Goal: Task Accomplishment & Management: Complete application form

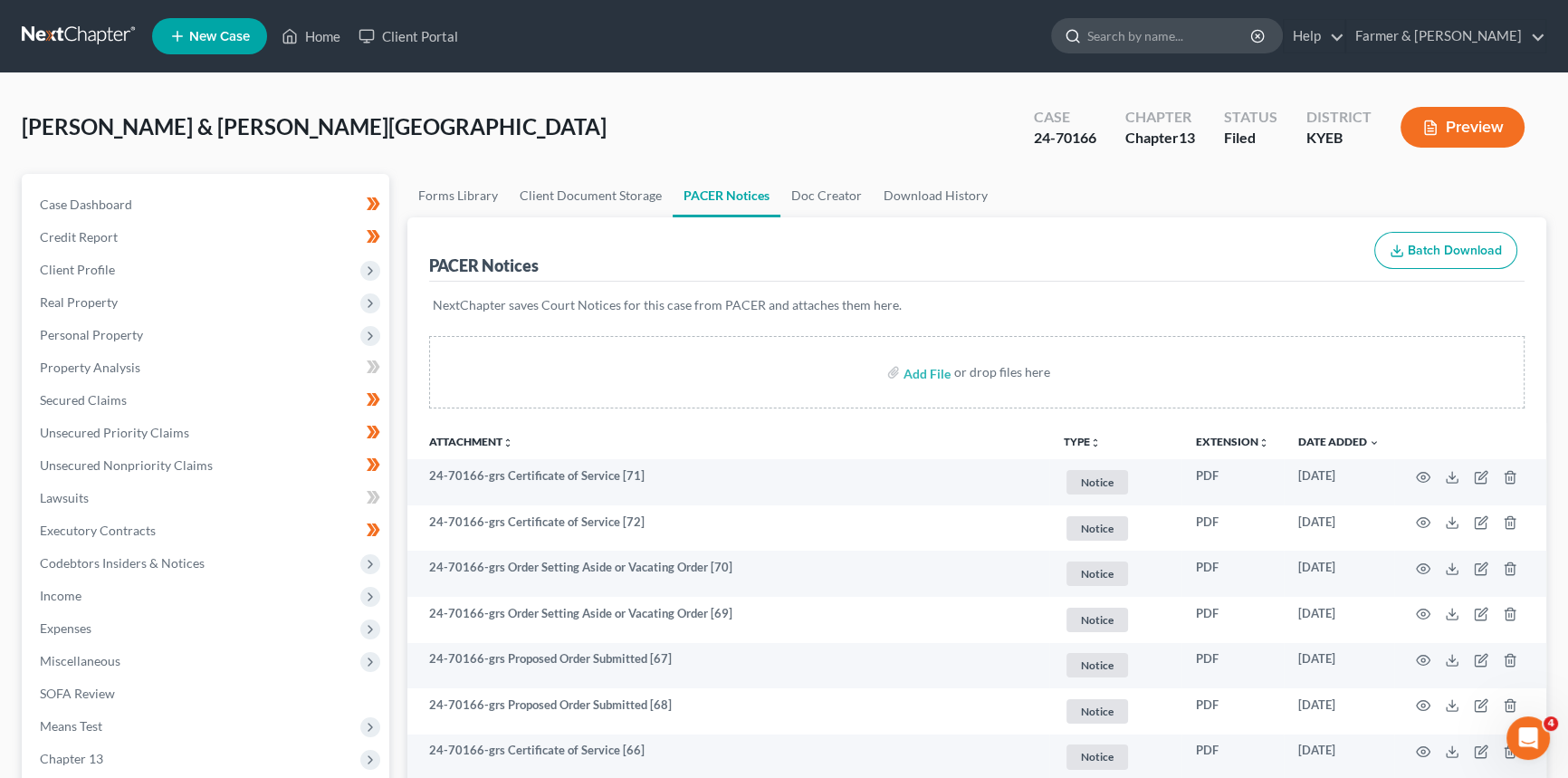
click at [1199, 35] on input "search" at bounding box center [1171, 35] width 166 height 34
type input "[PERSON_NAME]"
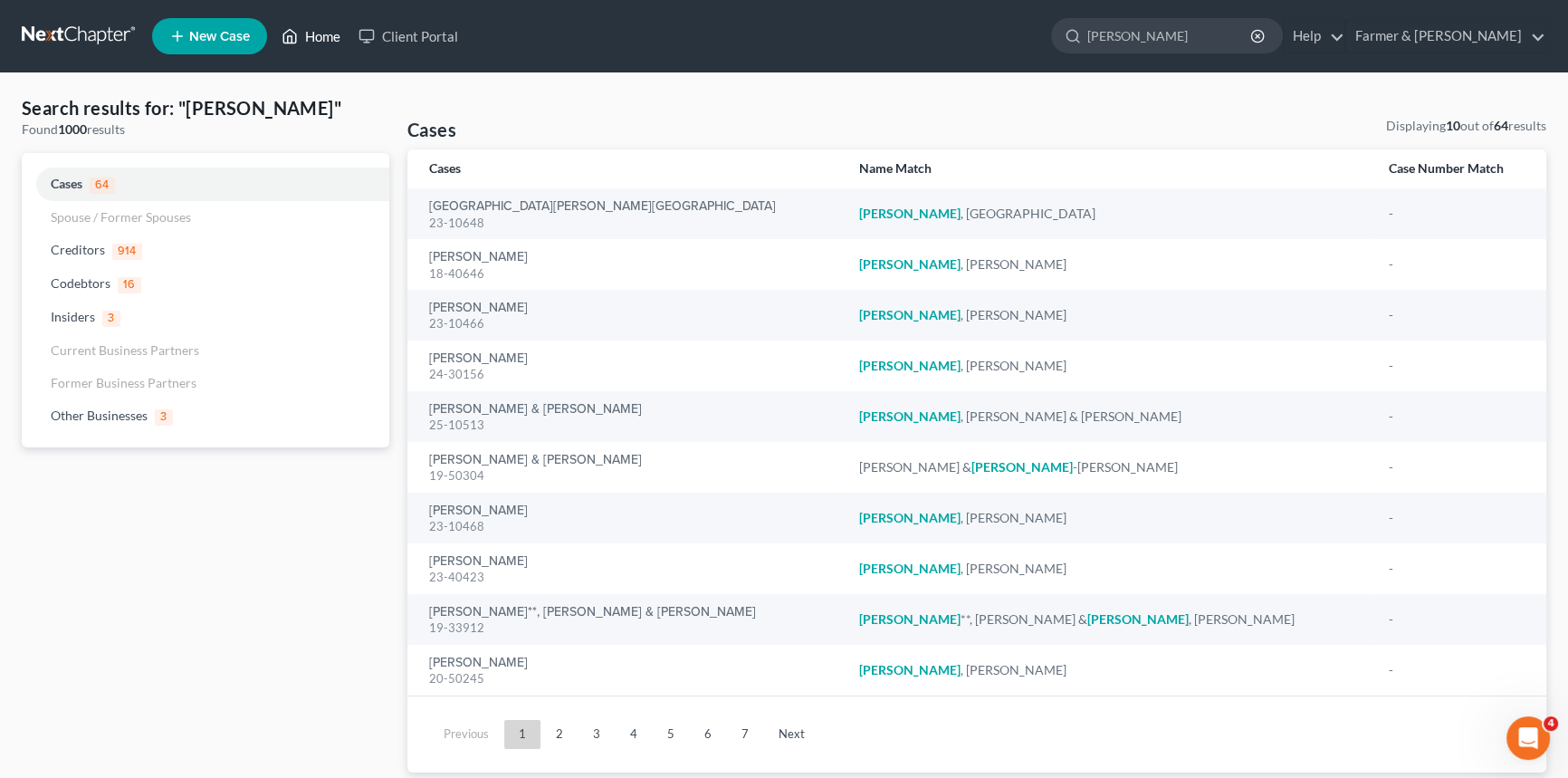
click at [319, 34] on link "Home" at bounding box center [311, 35] width 77 height 33
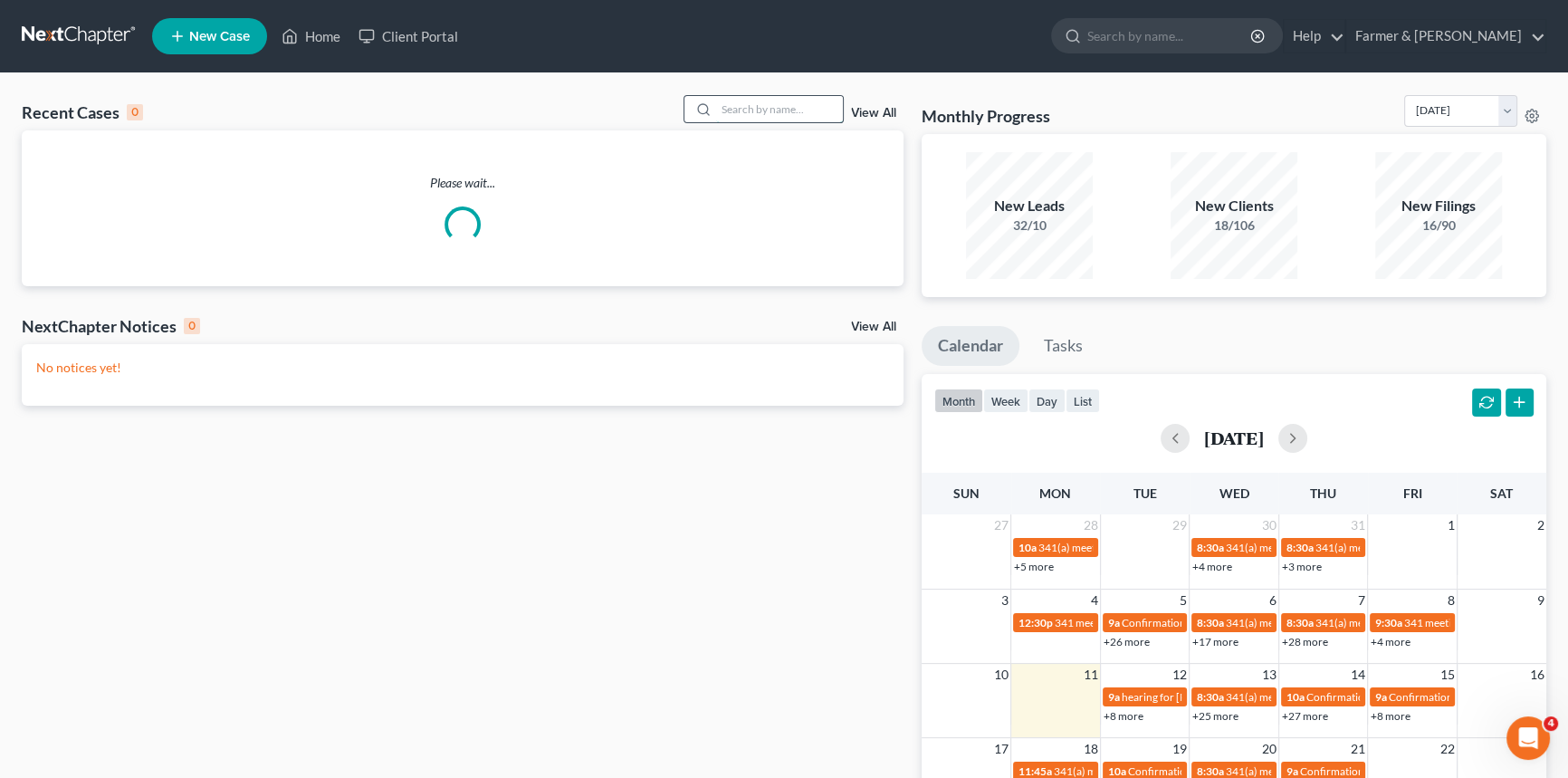
click at [741, 111] on input "search" at bounding box center [779, 108] width 127 height 27
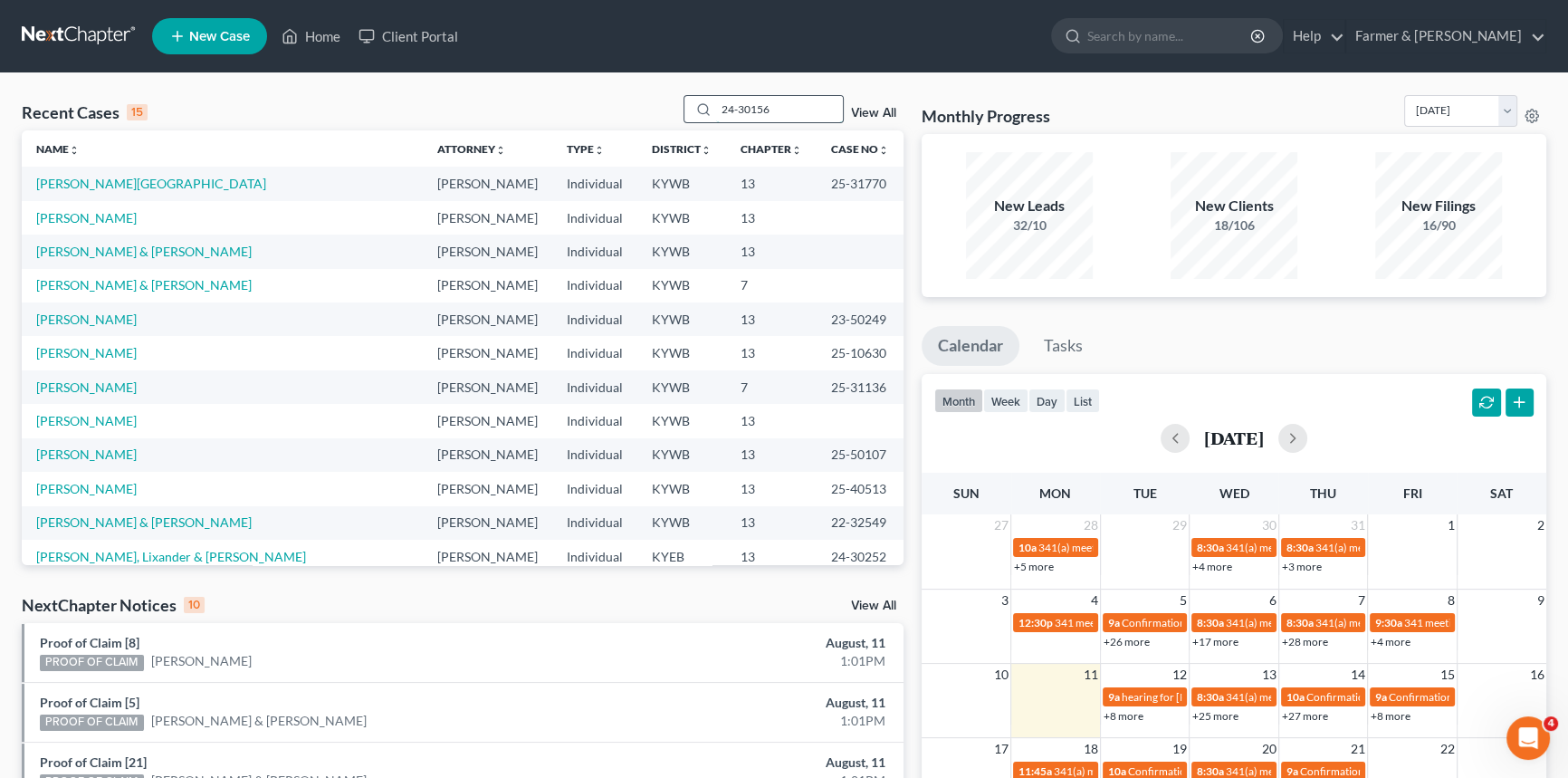
type input "24-30156"
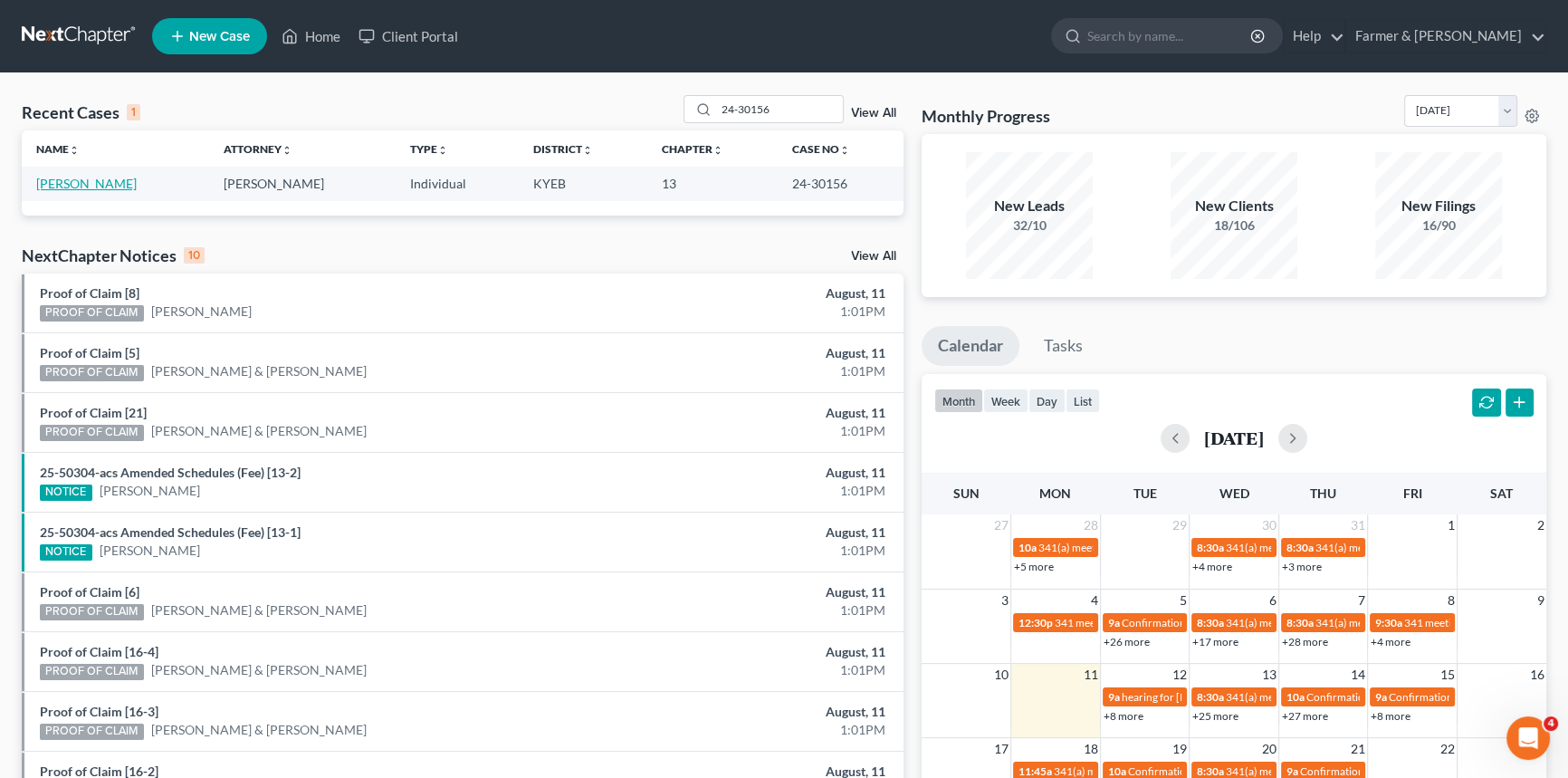
click at [94, 183] on link "[PERSON_NAME]" at bounding box center [87, 183] width 101 height 16
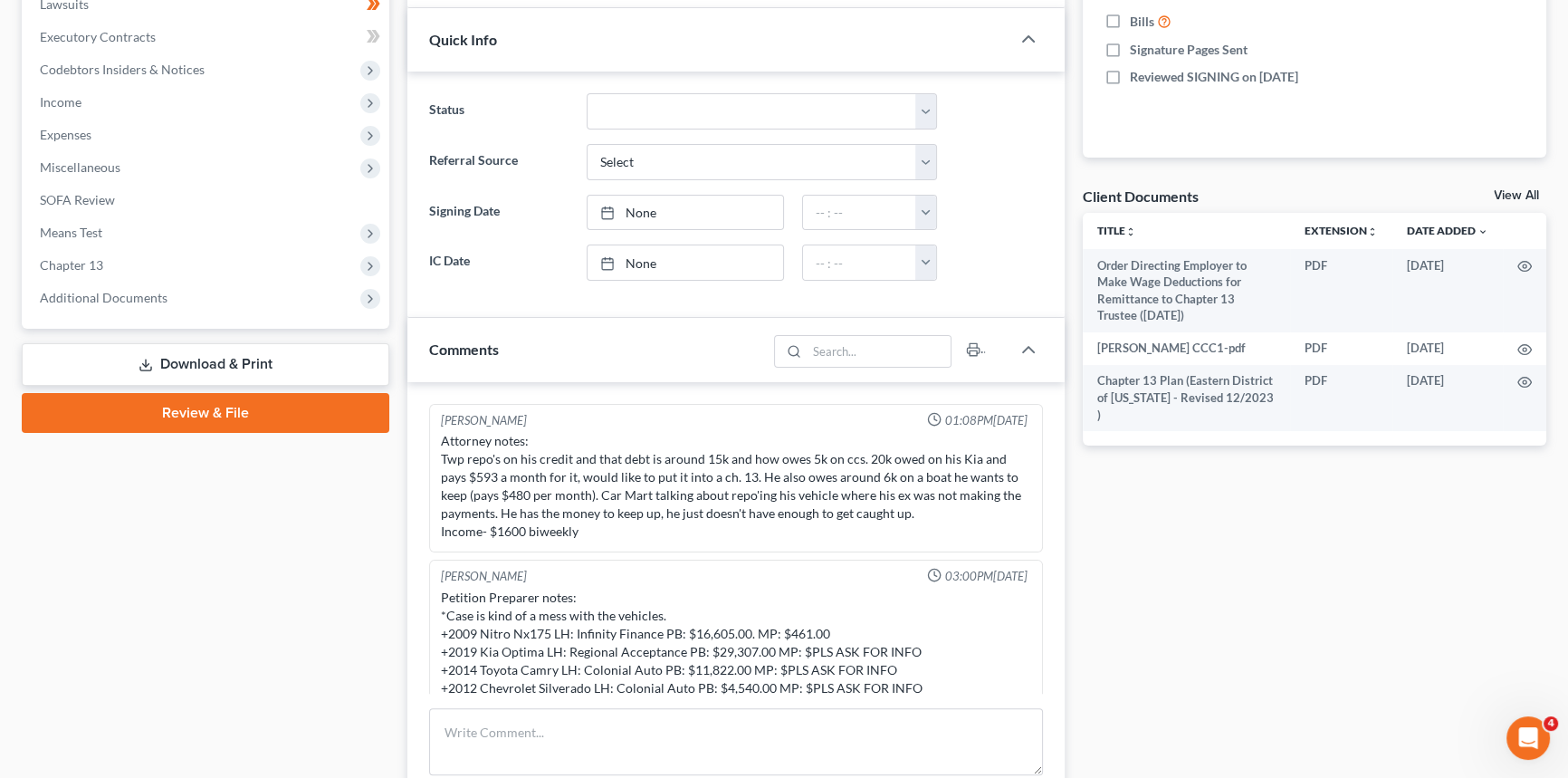
scroll to position [371, 0]
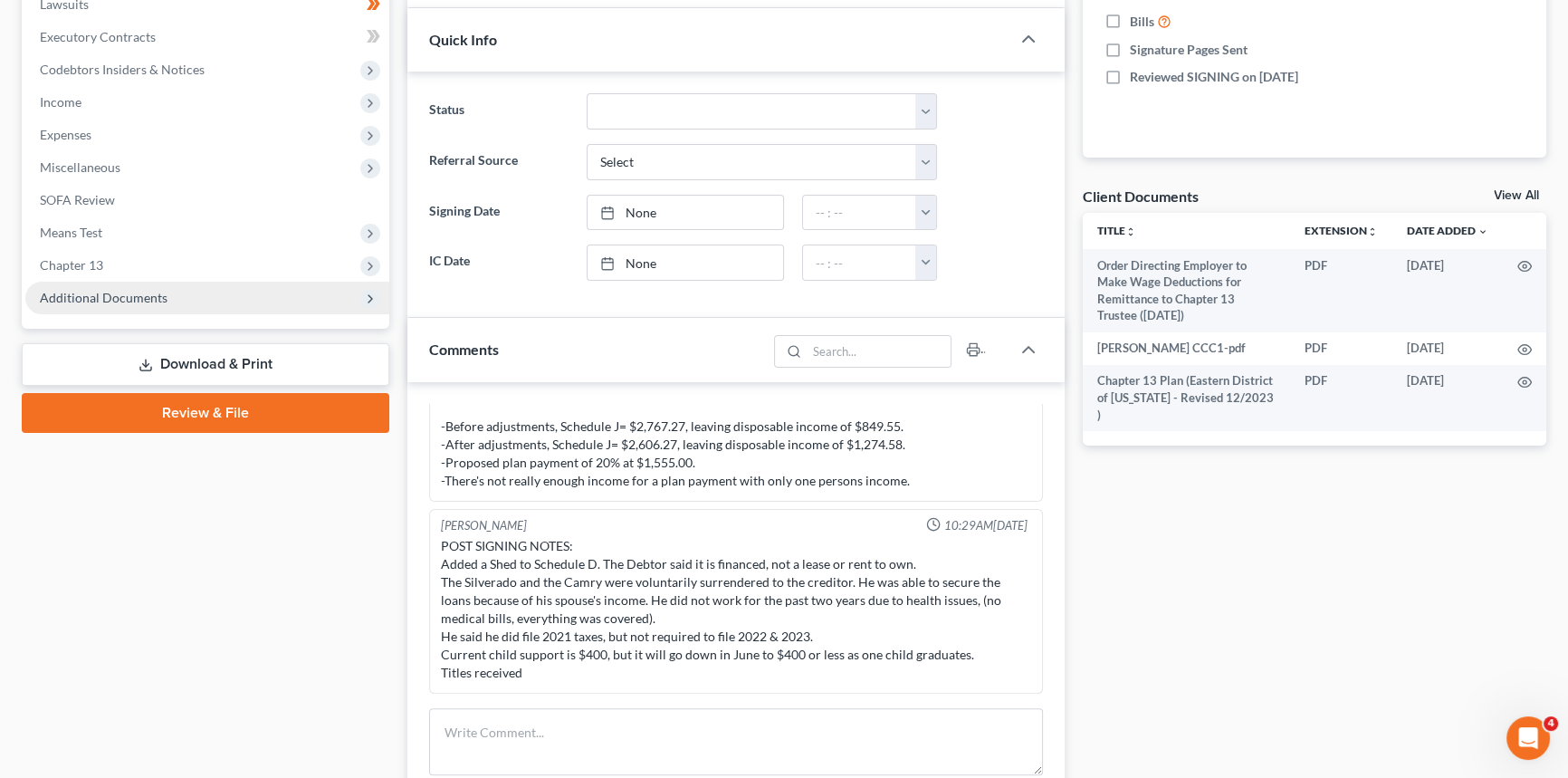
click at [114, 296] on span "Additional Documents" at bounding box center [103, 298] width 127 height 16
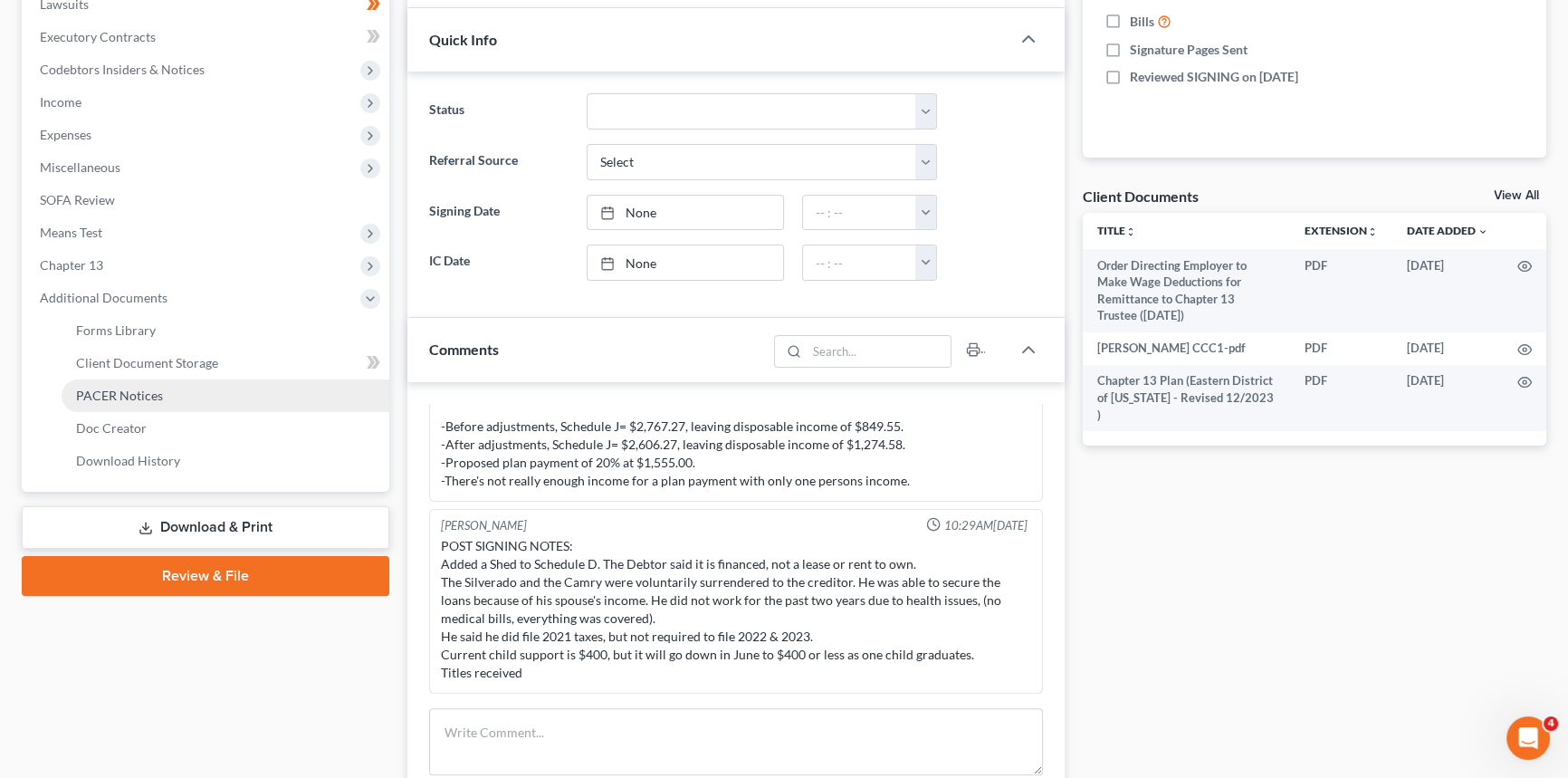
click at [107, 397] on span "PACER Notices" at bounding box center [119, 395] width 87 height 16
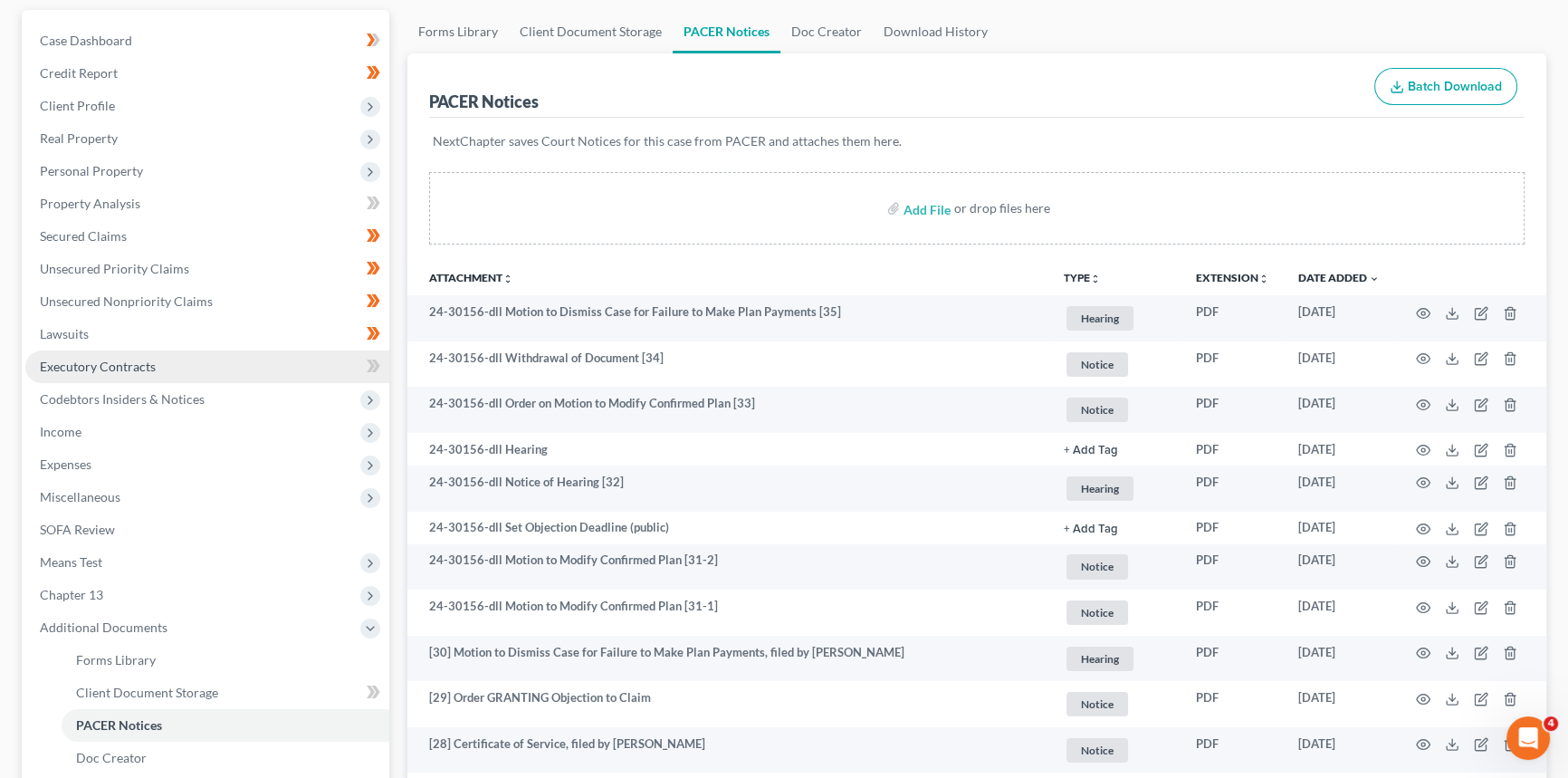
scroll to position [328, 0]
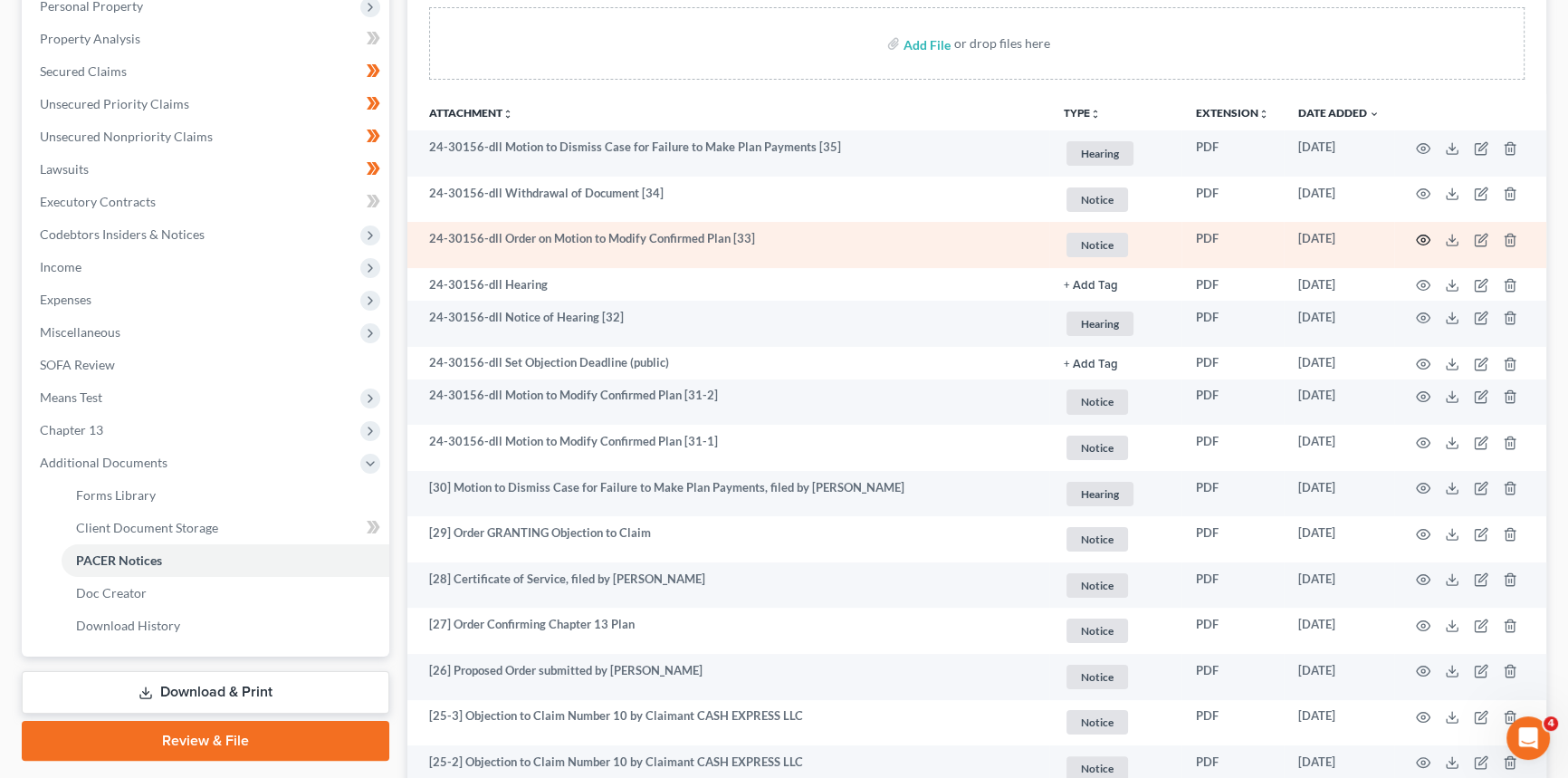
click at [1421, 238] on circle "button" at bounding box center [1423, 240] width 4 height 4
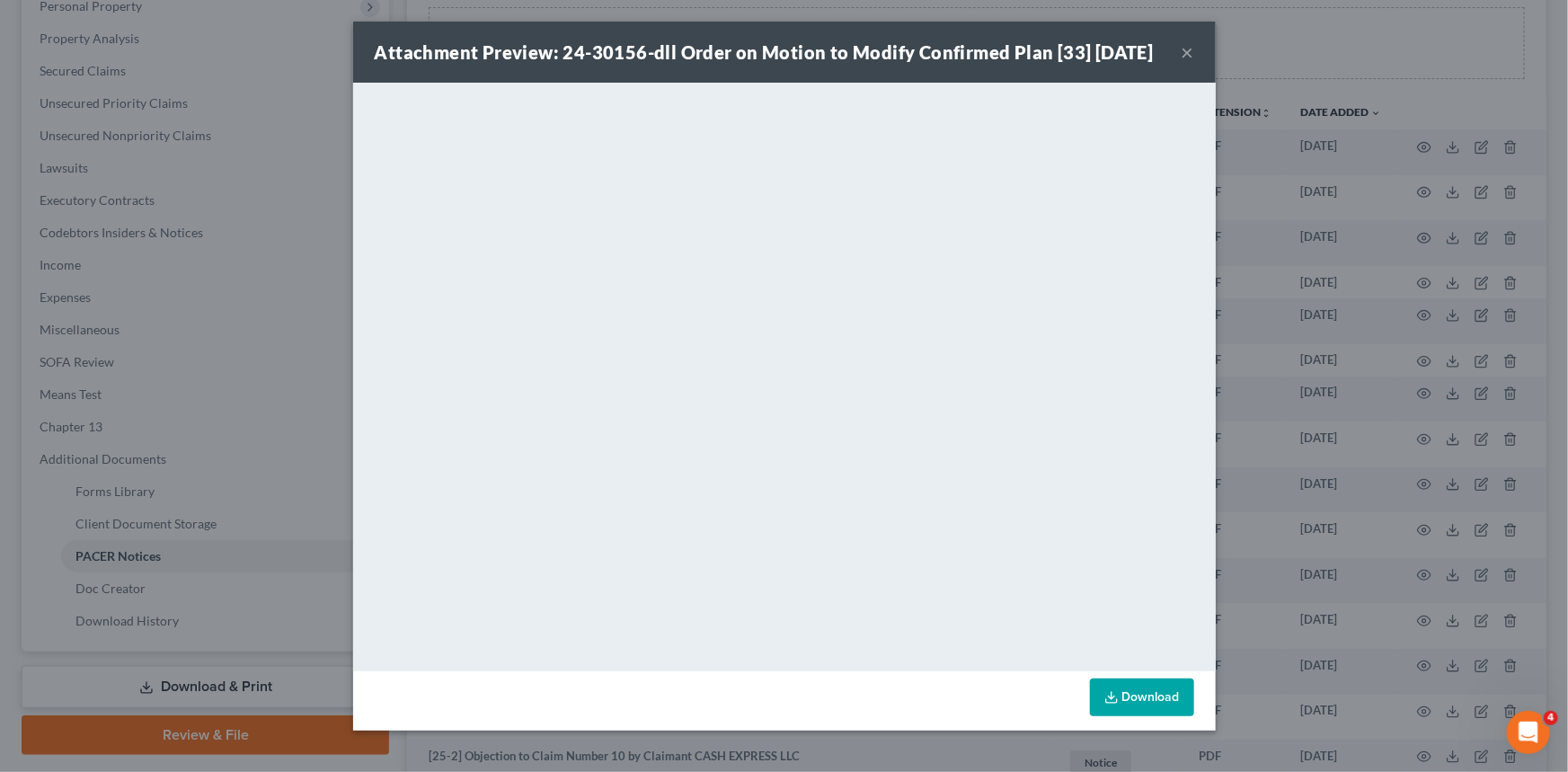
click at [1181, 63] on button "×" at bounding box center [1187, 52] width 13 height 22
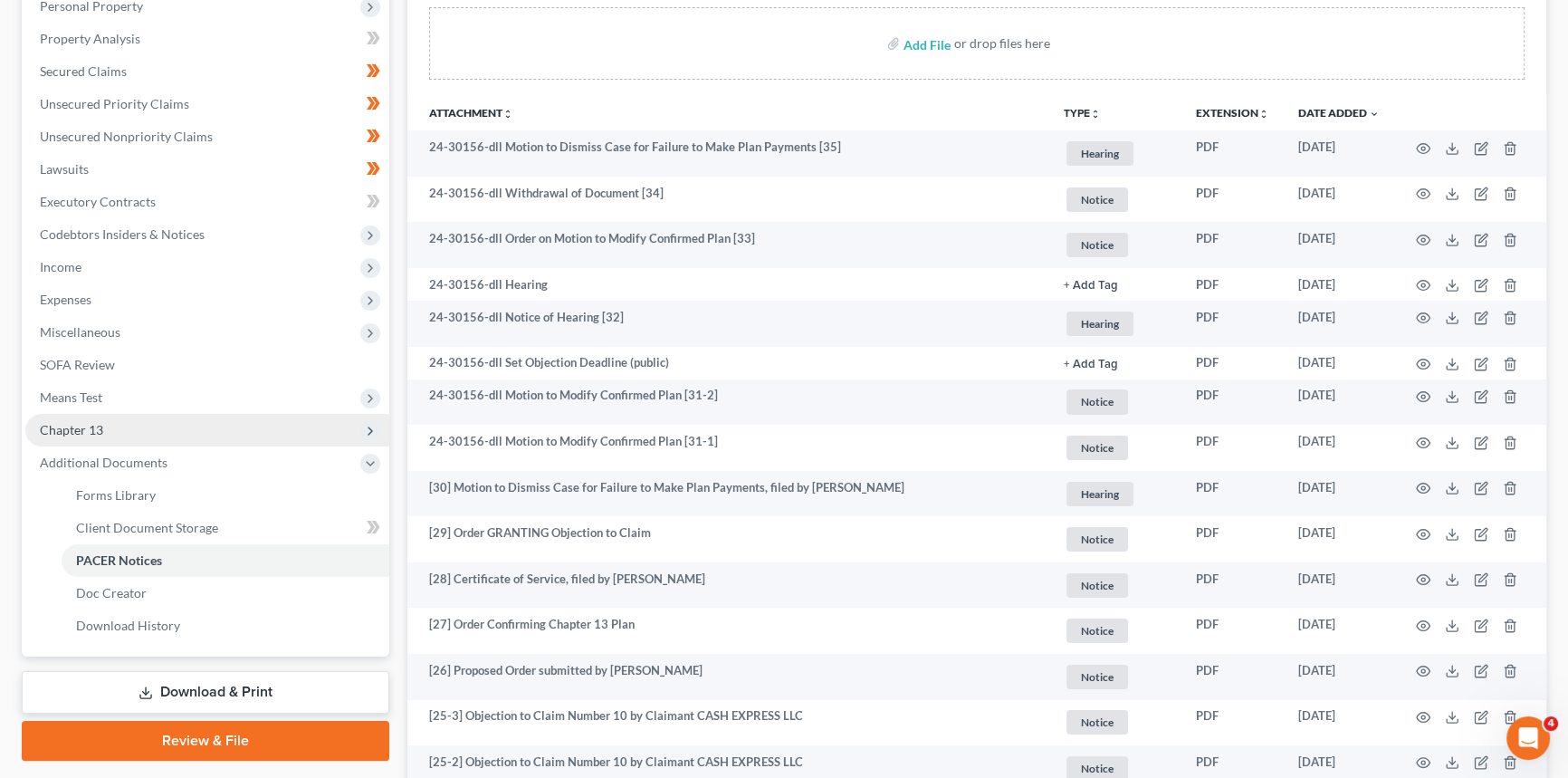
click at [95, 428] on span "Chapter 13" at bounding box center [71, 430] width 63 height 16
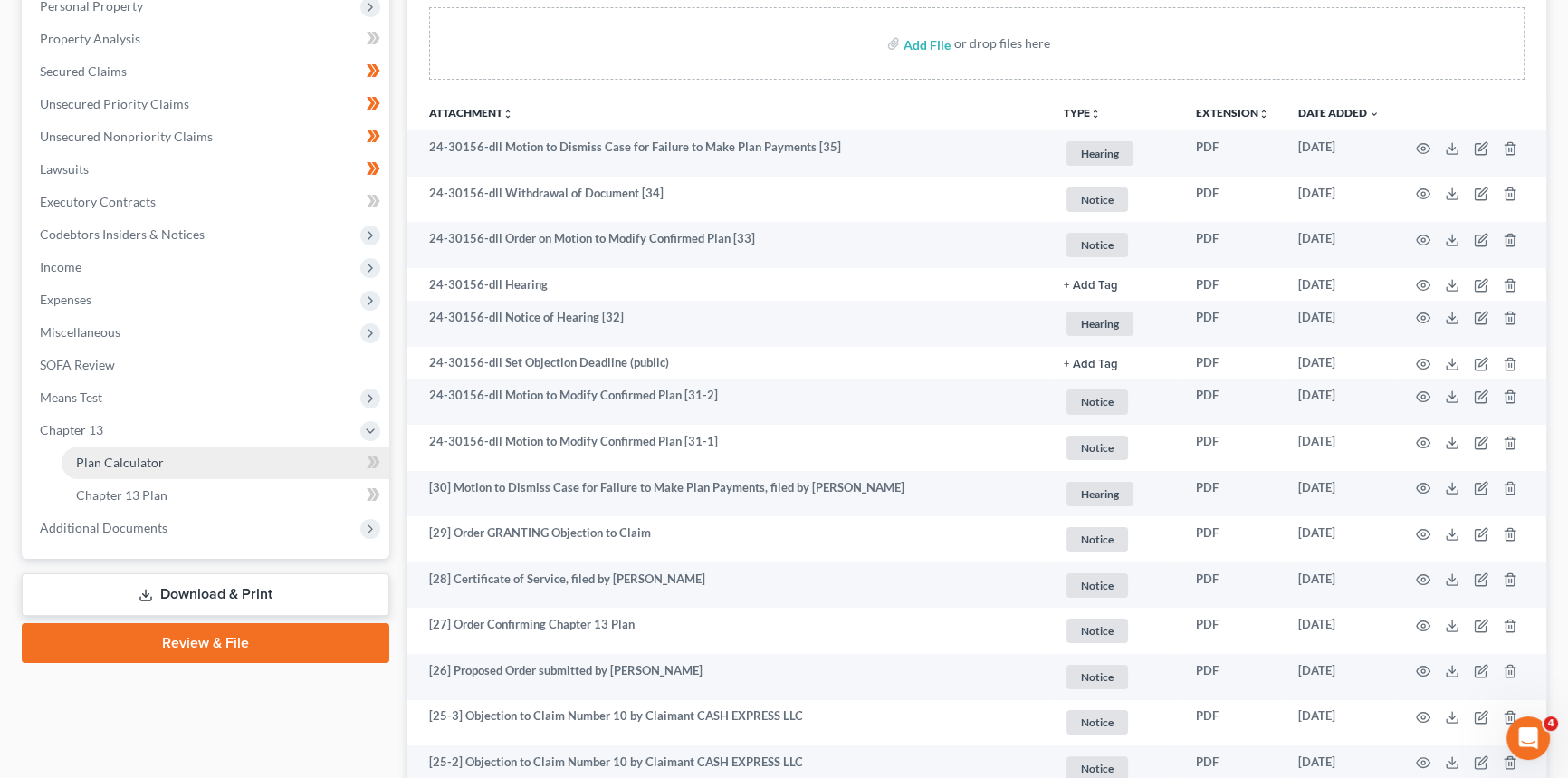
click at [111, 460] on span "Plan Calculator" at bounding box center [119, 462] width 88 height 16
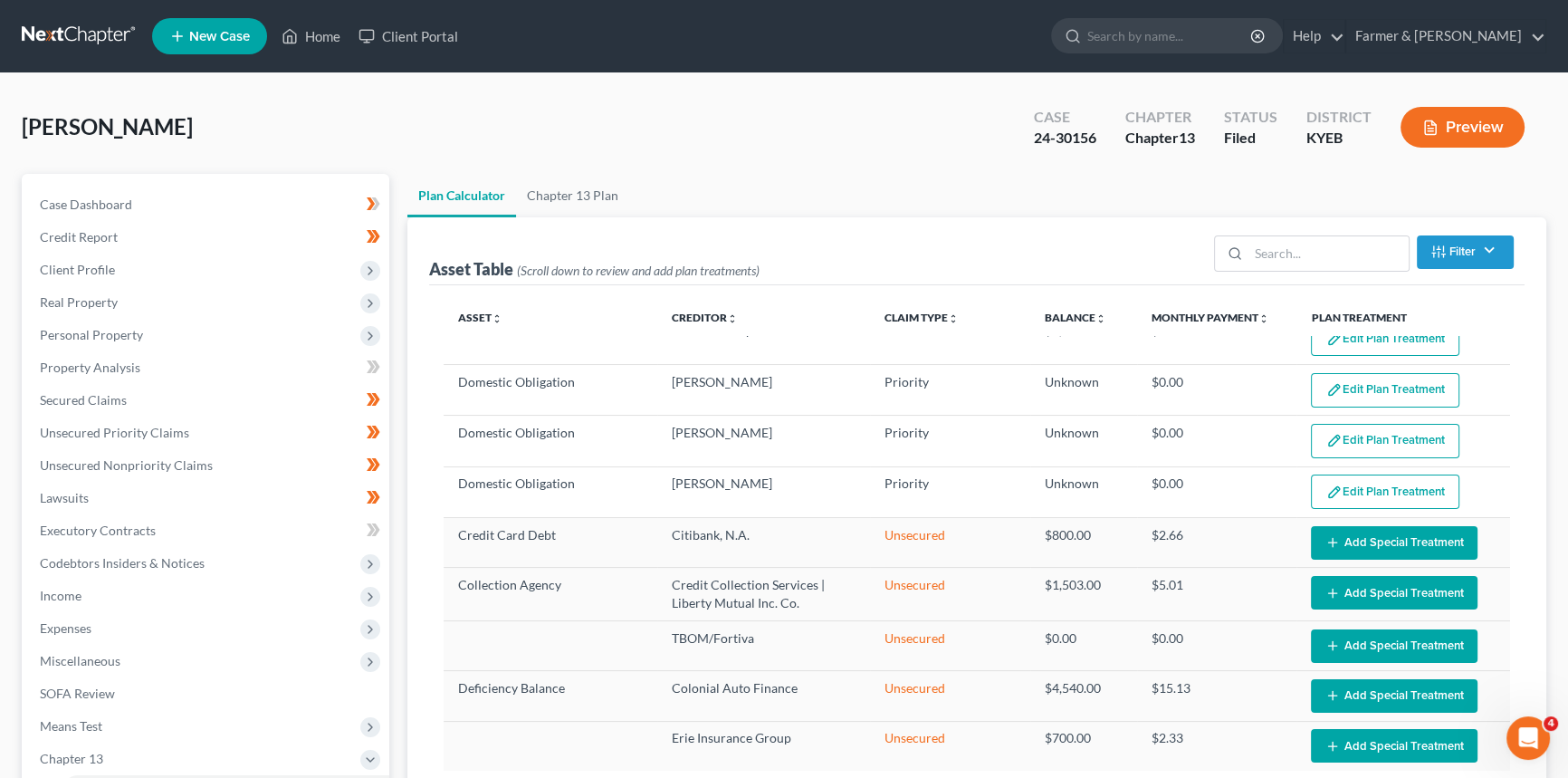
select select "59"
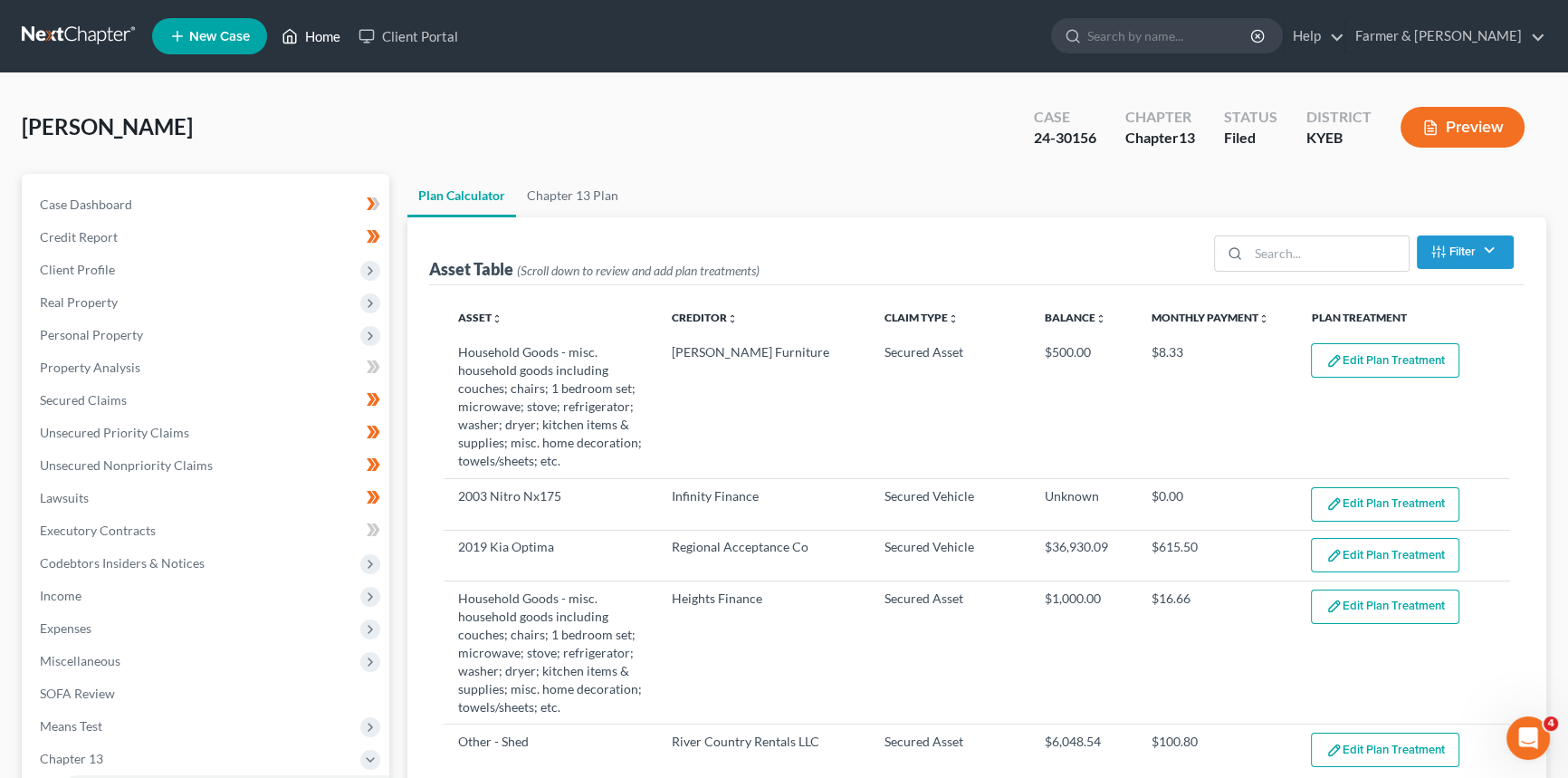
click at [340, 27] on link "Home" at bounding box center [311, 35] width 77 height 33
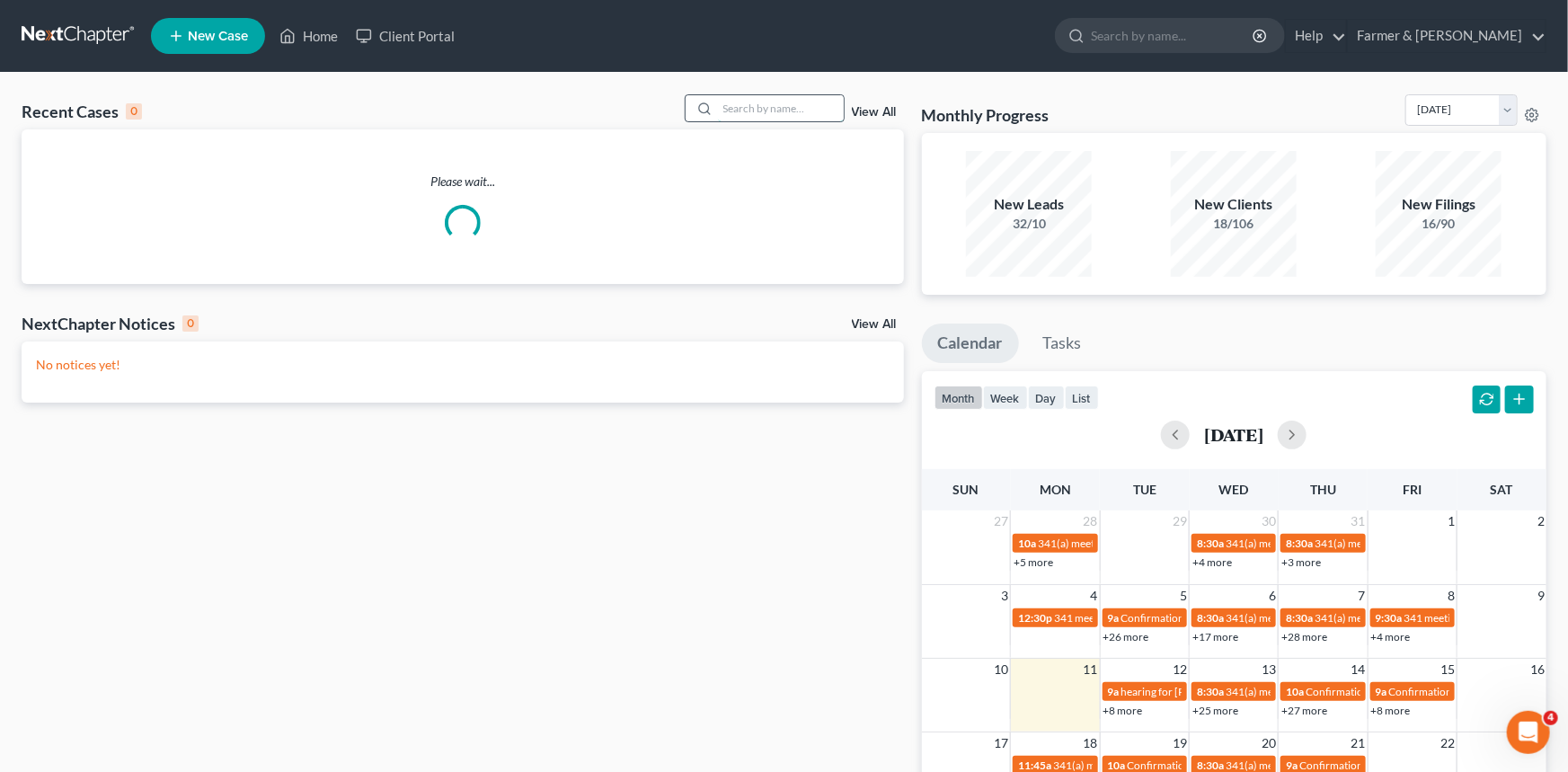
click at [728, 103] on input "search" at bounding box center [781, 108] width 126 height 26
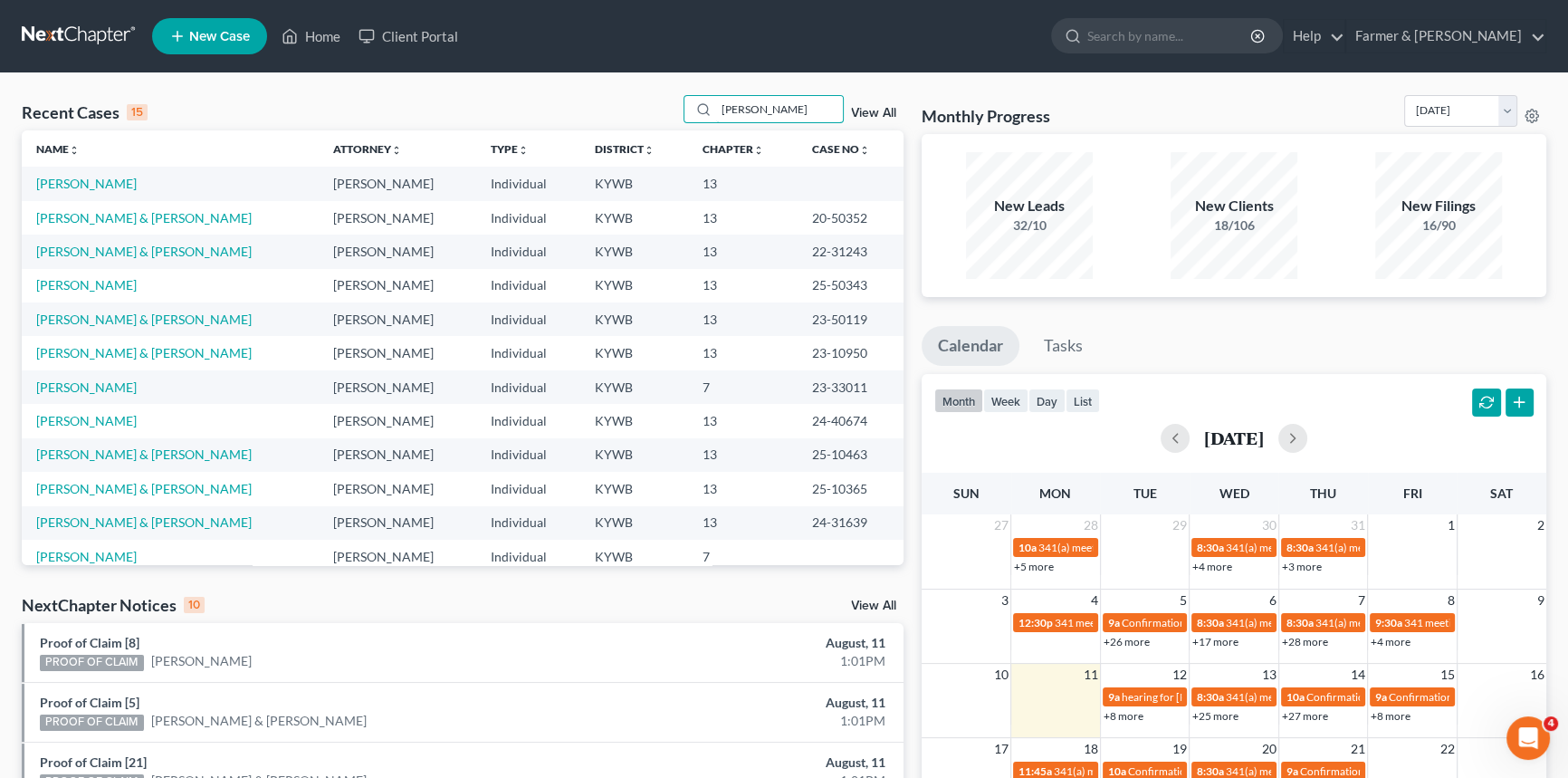
type input "[PERSON_NAME]"
click at [49, 191] on td "[PERSON_NAME]" at bounding box center [170, 183] width 297 height 34
click at [63, 180] on link "[PERSON_NAME]" at bounding box center [87, 183] width 101 height 16
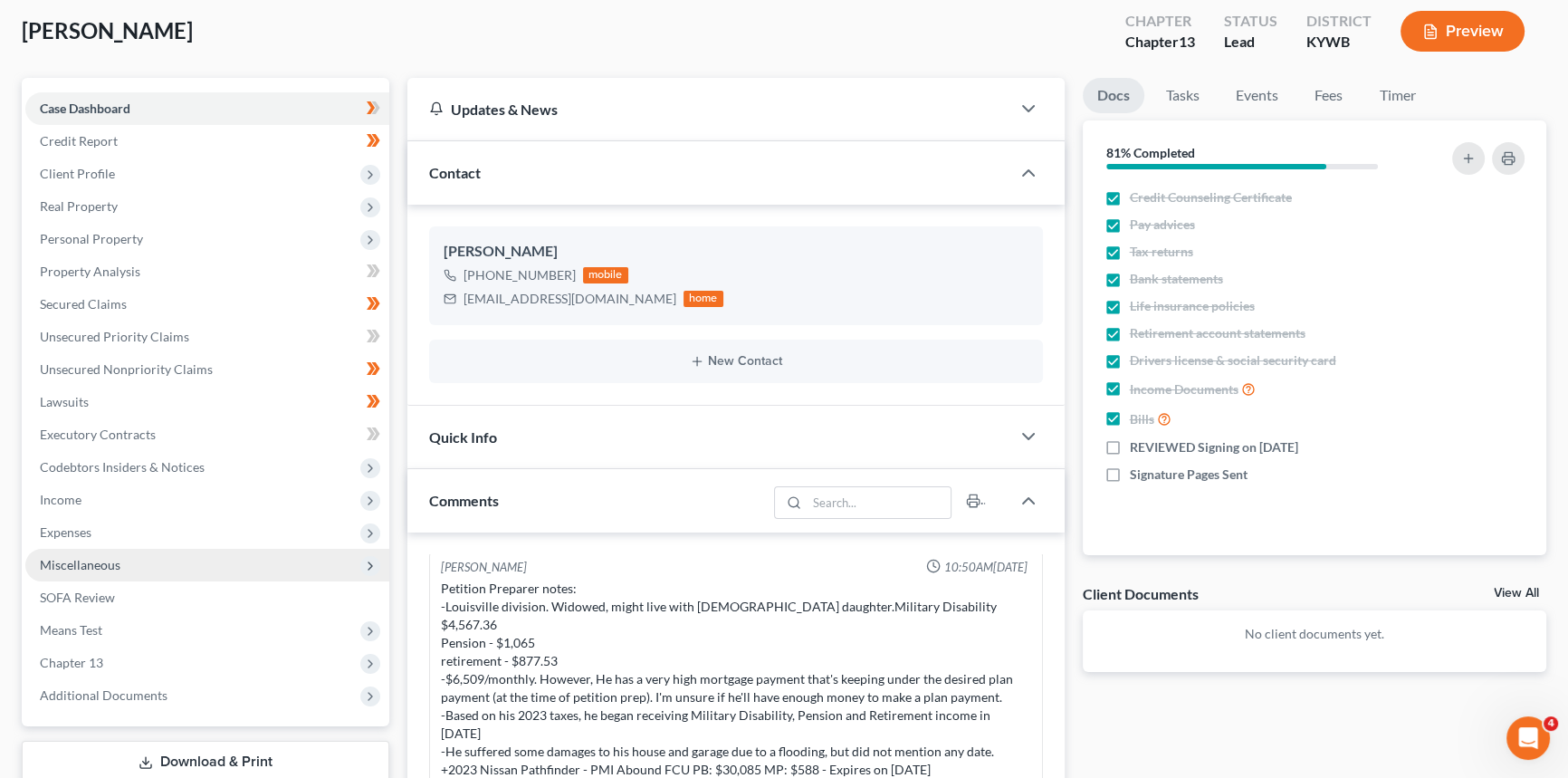
scroll to position [247, 0]
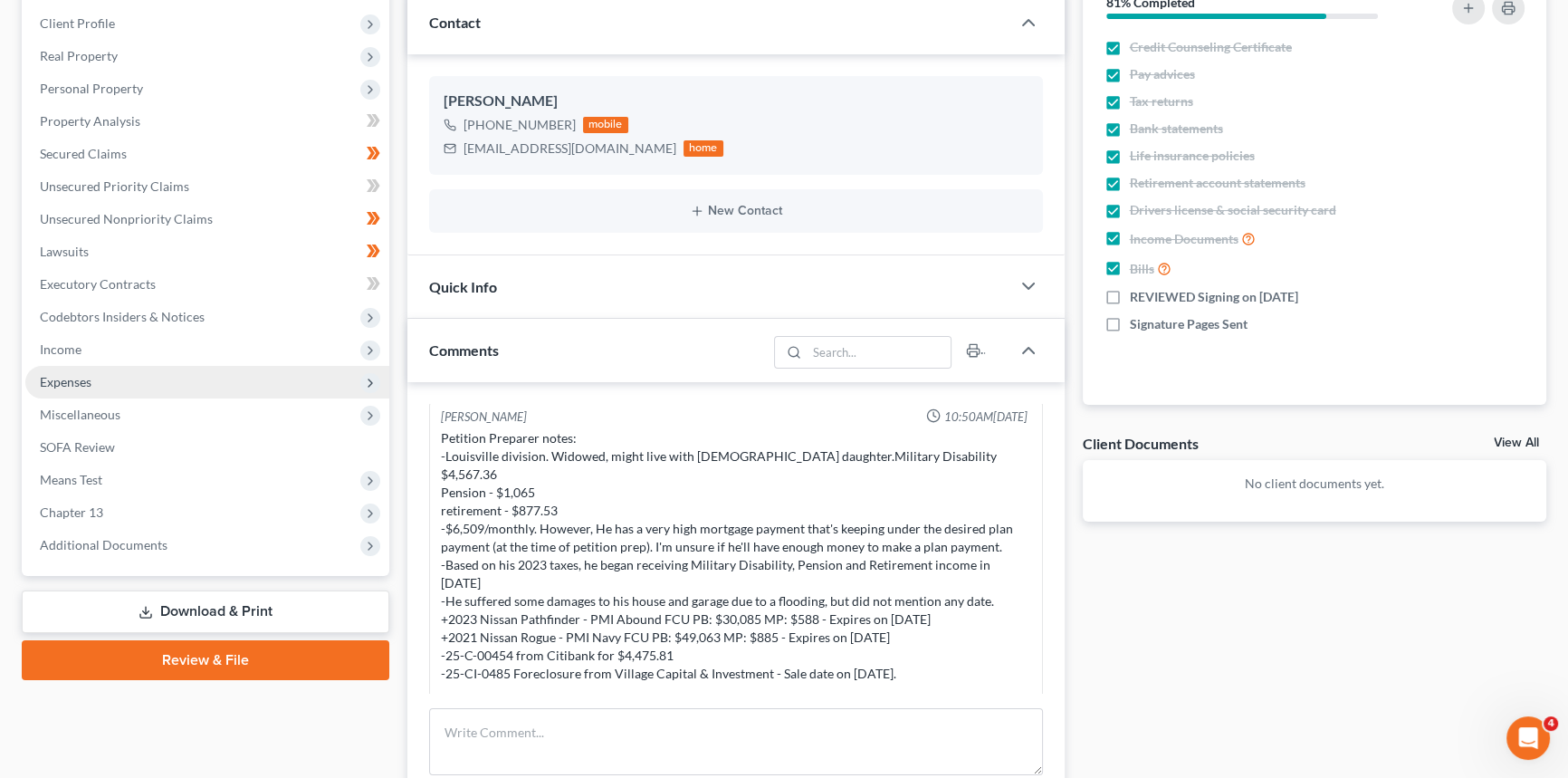
click at [96, 380] on span "Expenses" at bounding box center [207, 382] width 364 height 33
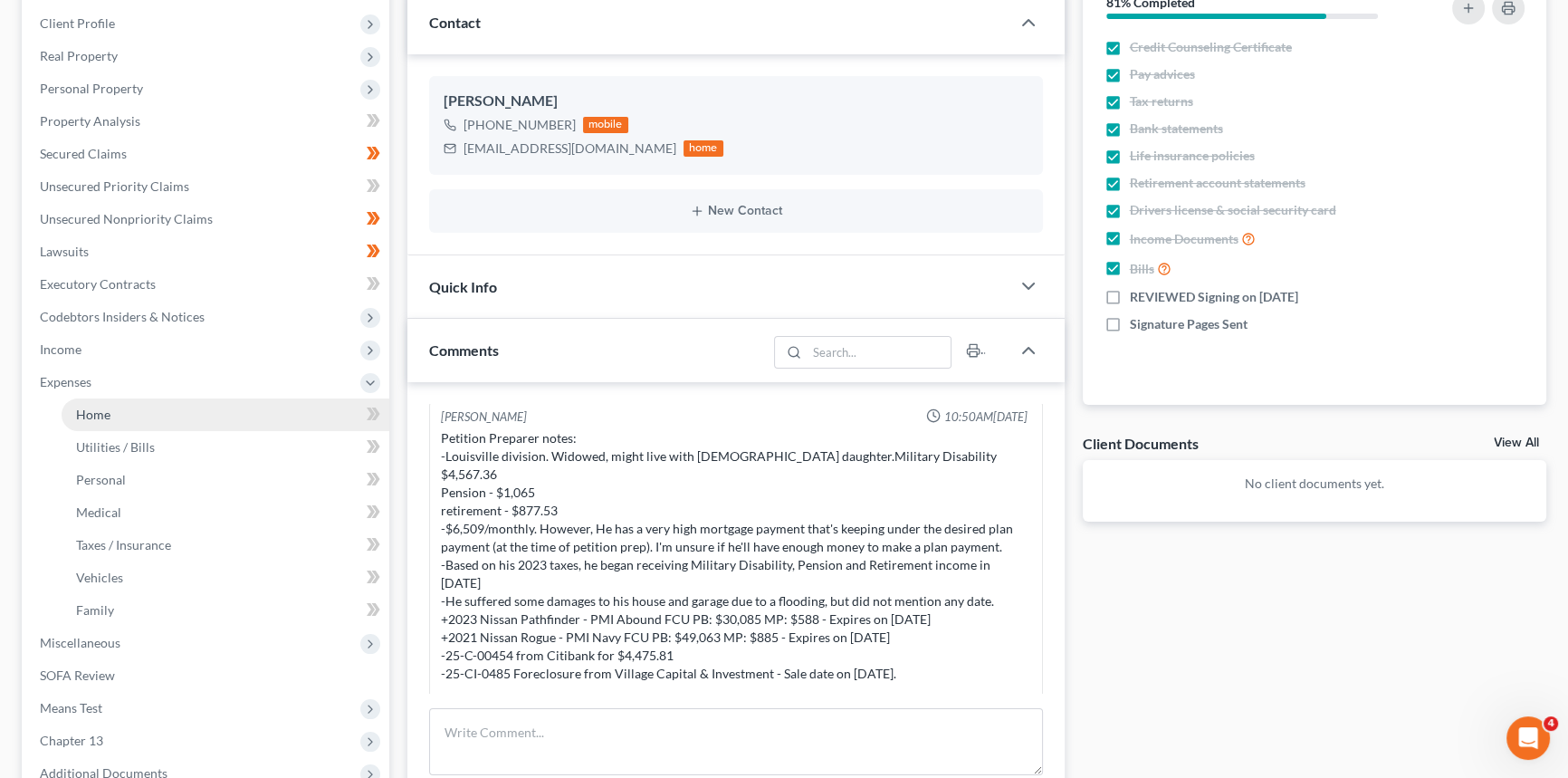
click at [122, 417] on link "Home" at bounding box center [225, 414] width 327 height 33
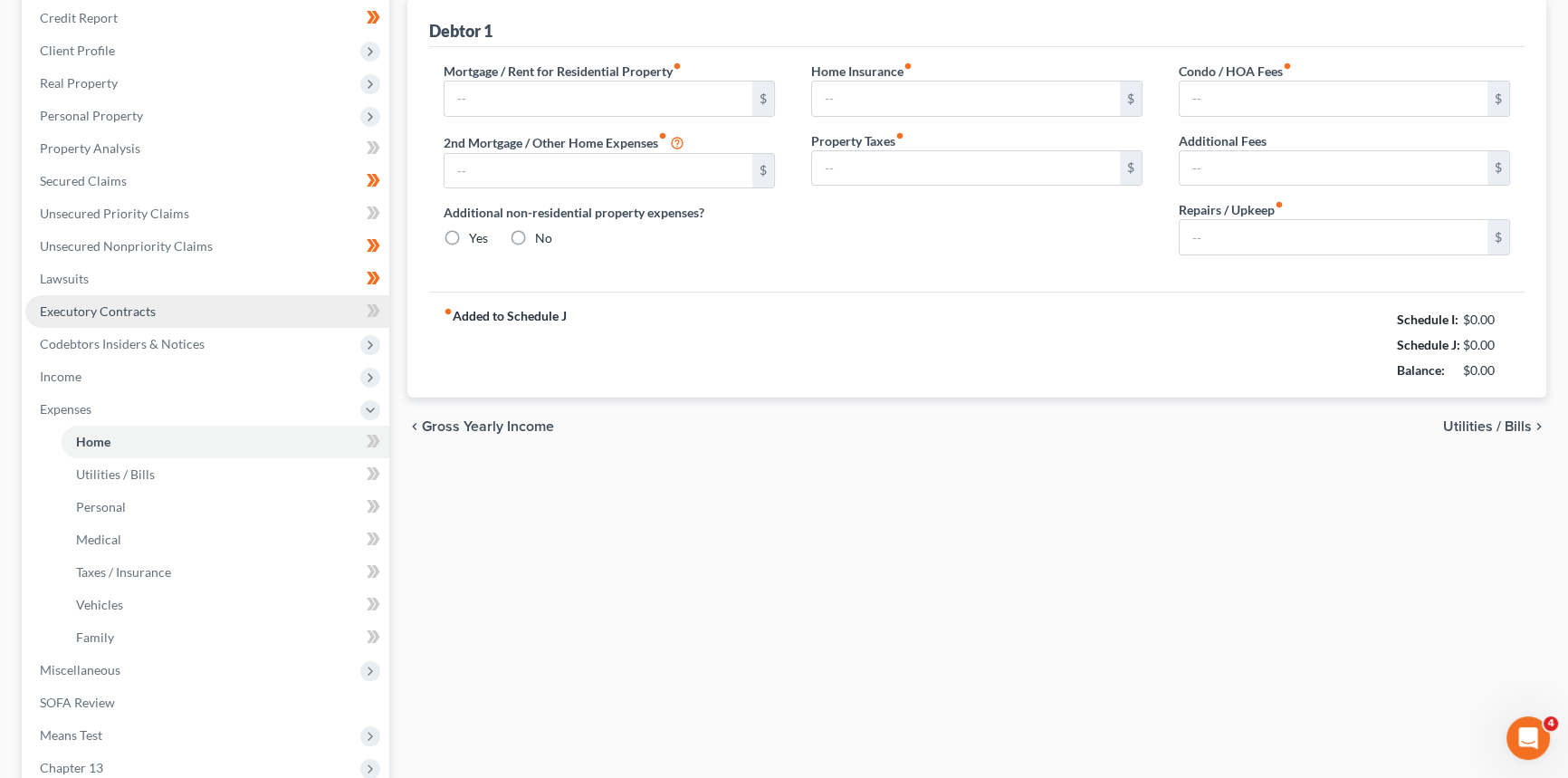
type input "2,613.00"
type input "0.00"
radio input "true"
type input "0.00"
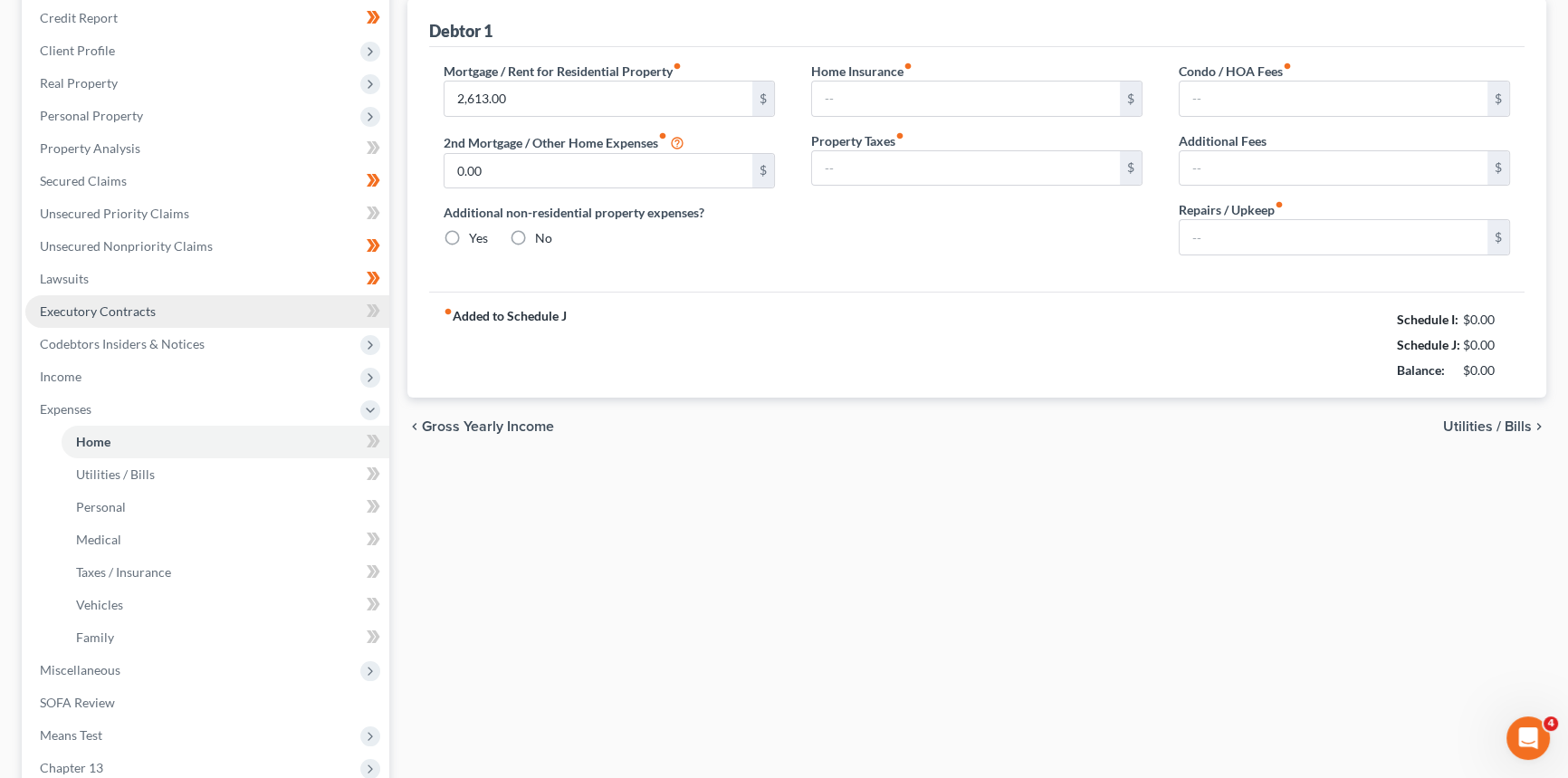
type input "0.00"
type input "100.00"
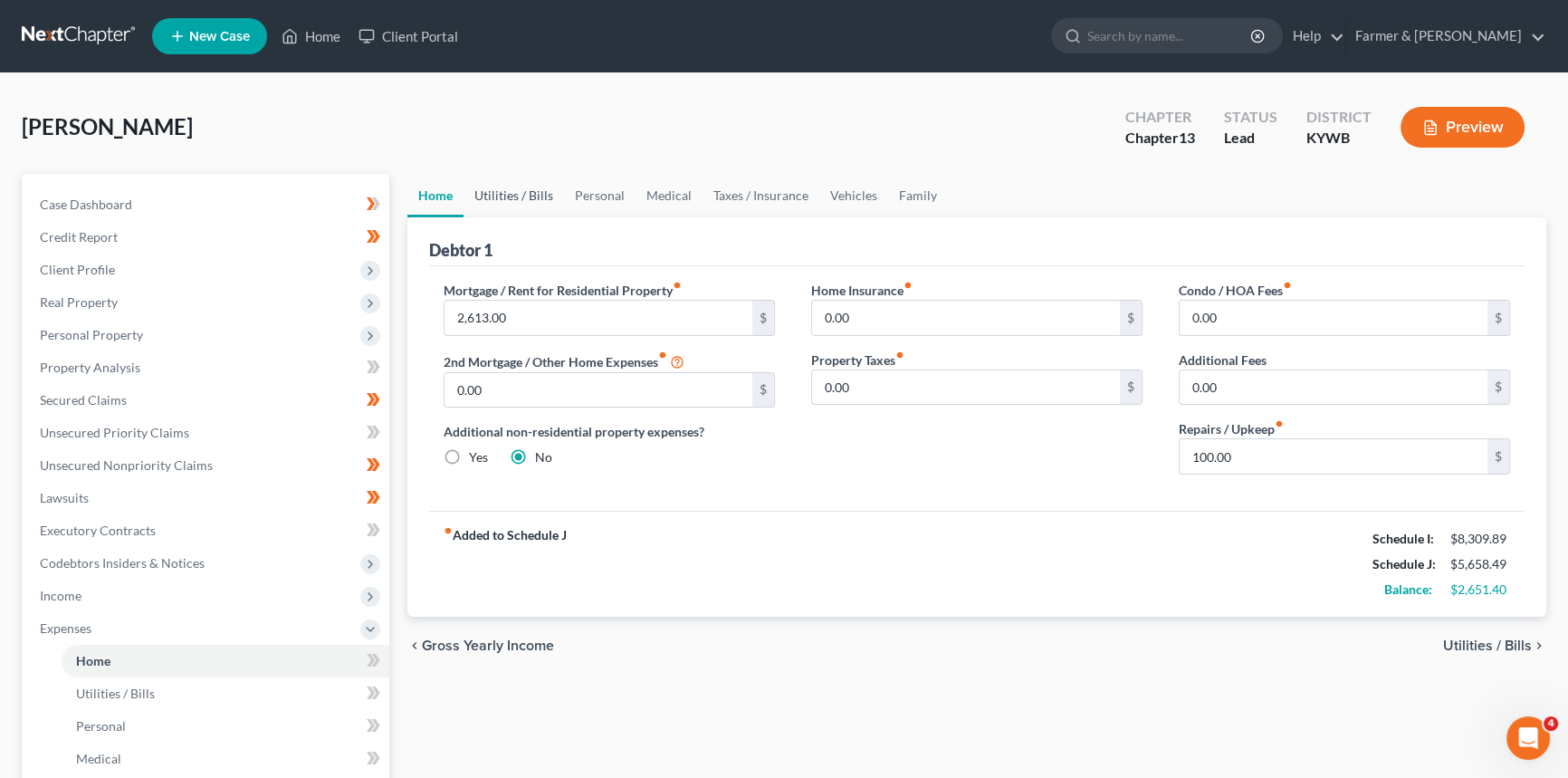
click at [500, 194] on link "Utilities / Bills" at bounding box center [514, 195] width 101 height 43
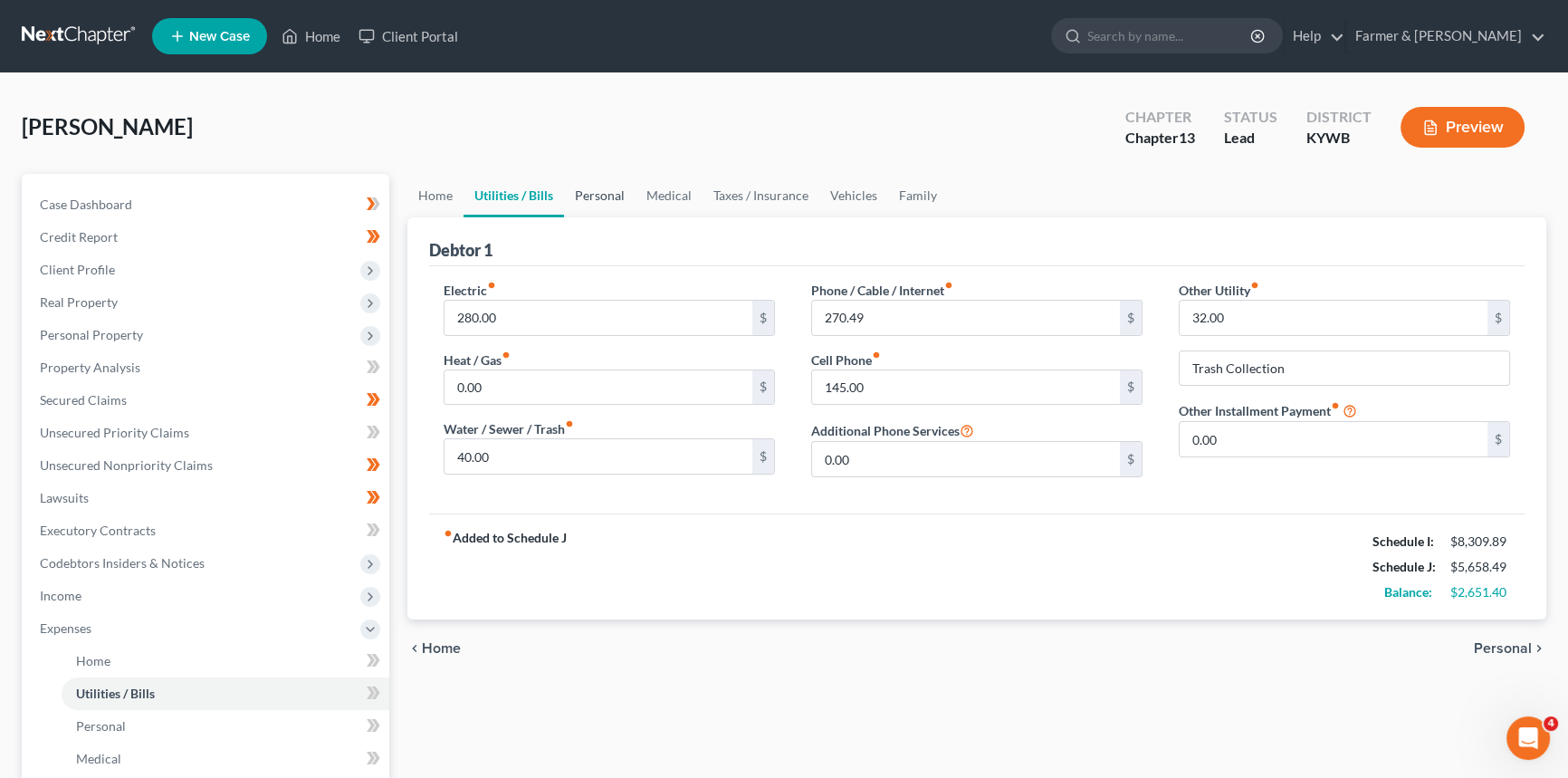
click at [601, 194] on link "Personal" at bounding box center [600, 195] width 72 height 43
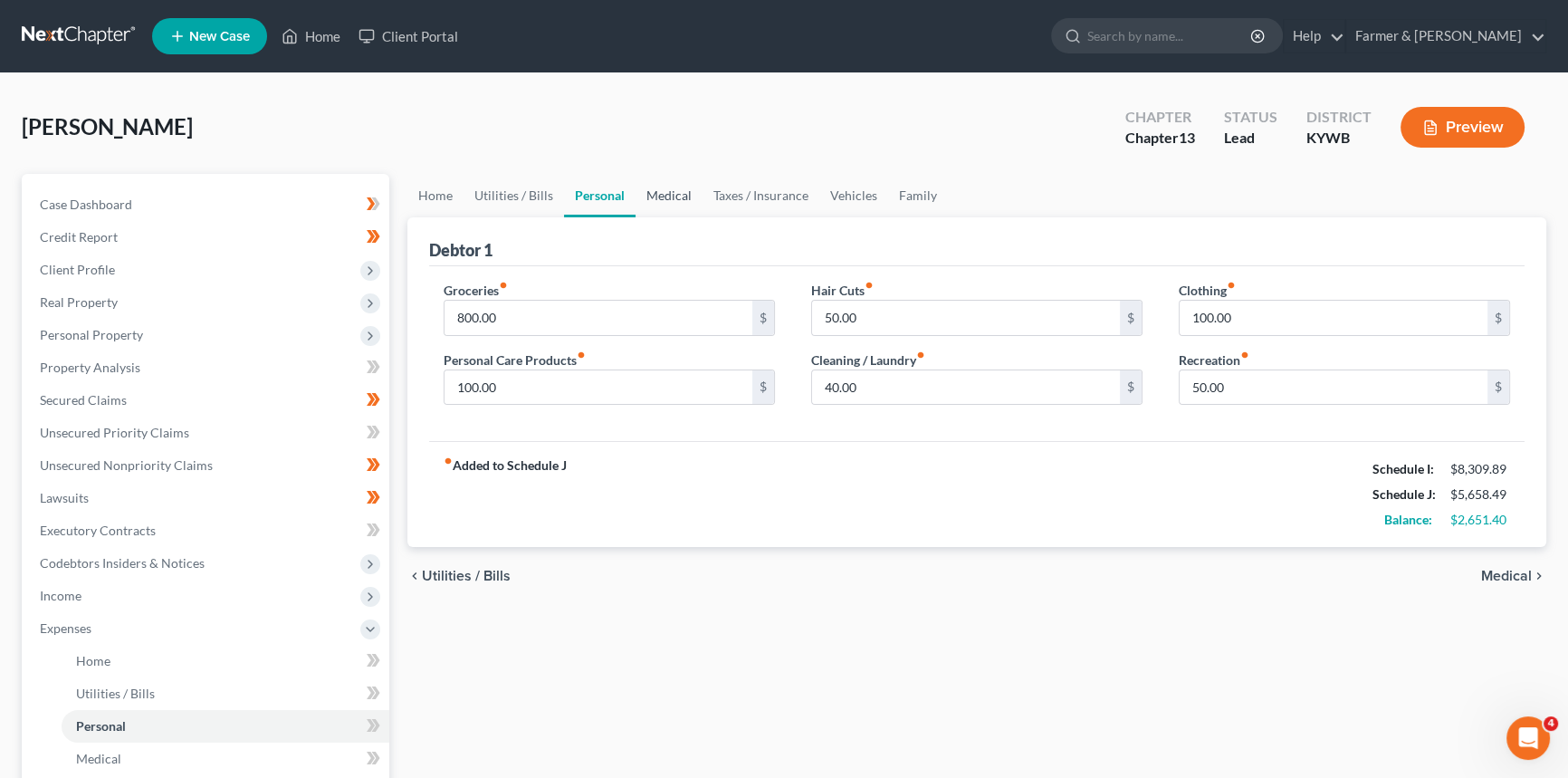
click at [665, 195] on link "Medical" at bounding box center [670, 195] width 67 height 43
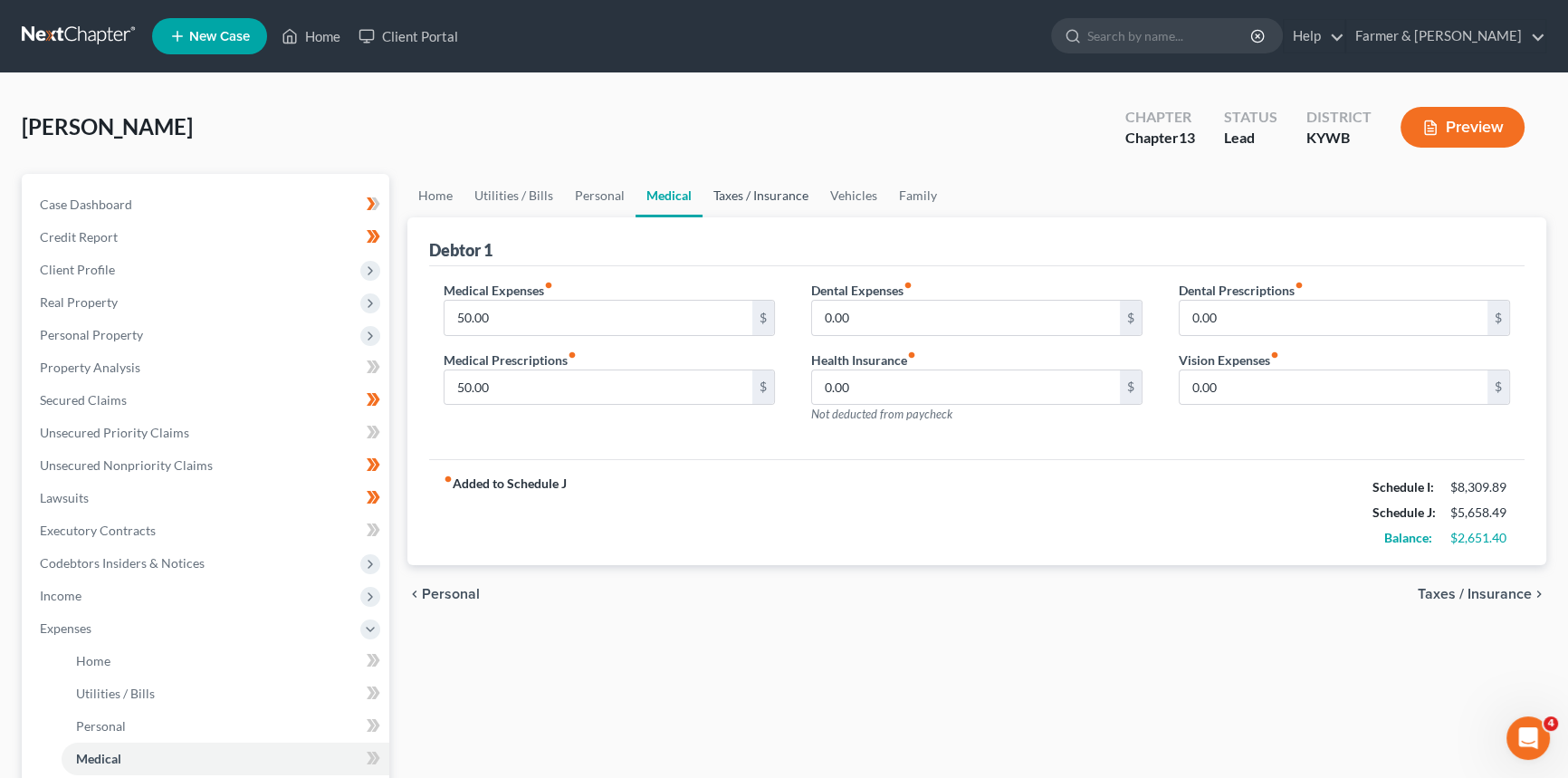
click at [734, 193] on link "Taxes / Insurance" at bounding box center [760, 195] width 116 height 43
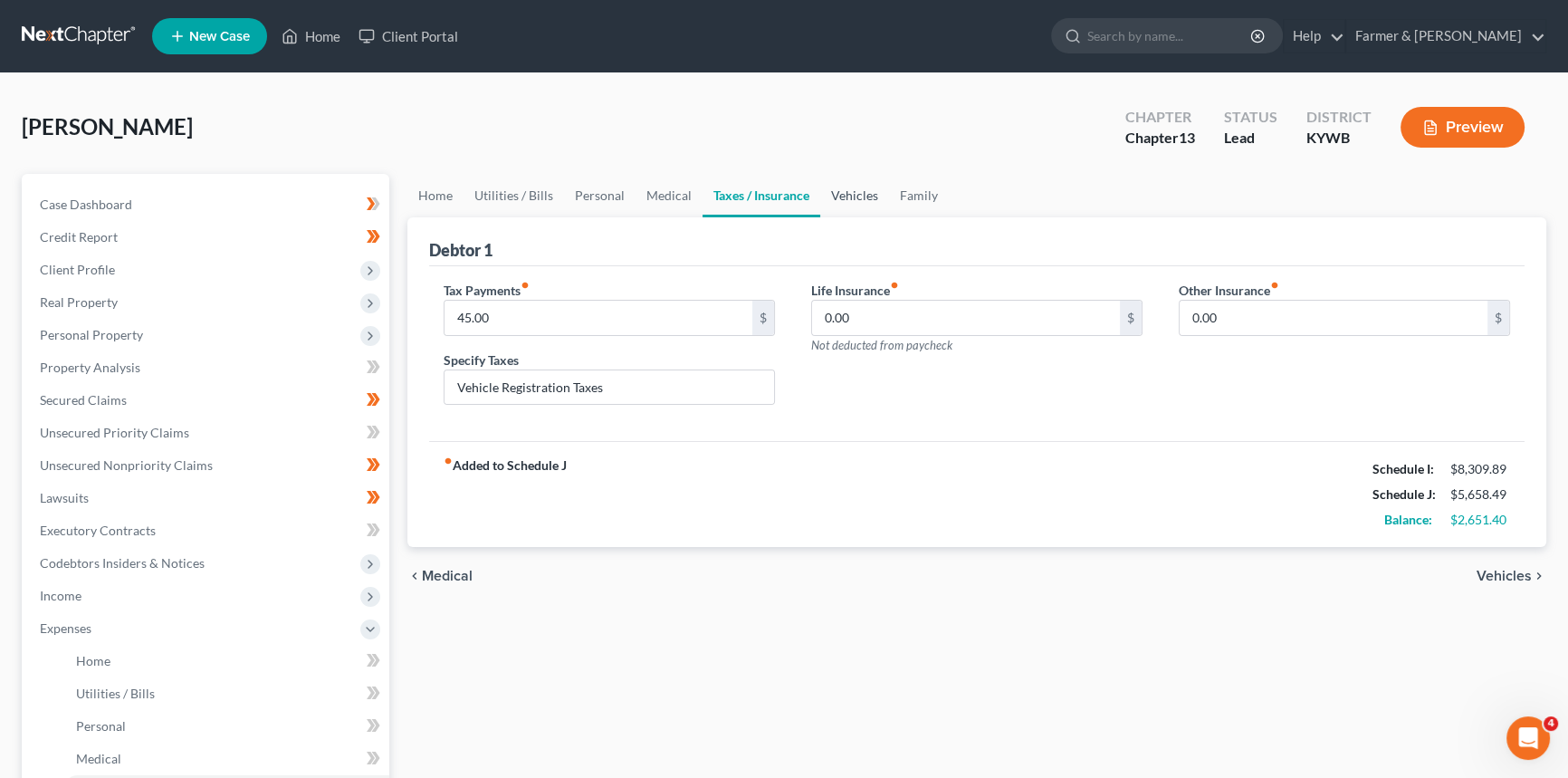
click at [850, 195] on link "Vehicles" at bounding box center [855, 195] width 69 height 43
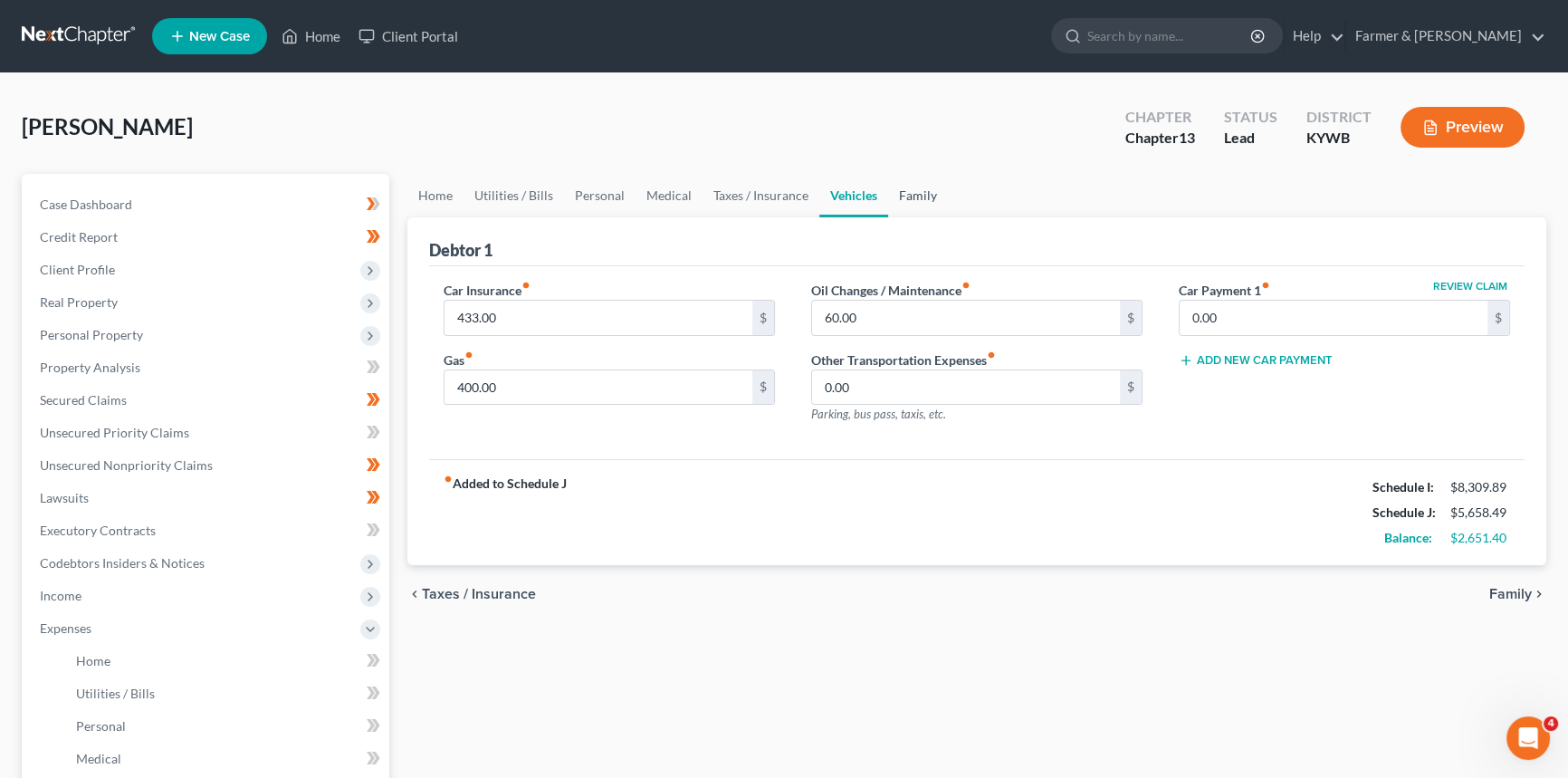
click at [907, 198] on link "Family" at bounding box center [918, 195] width 60 height 43
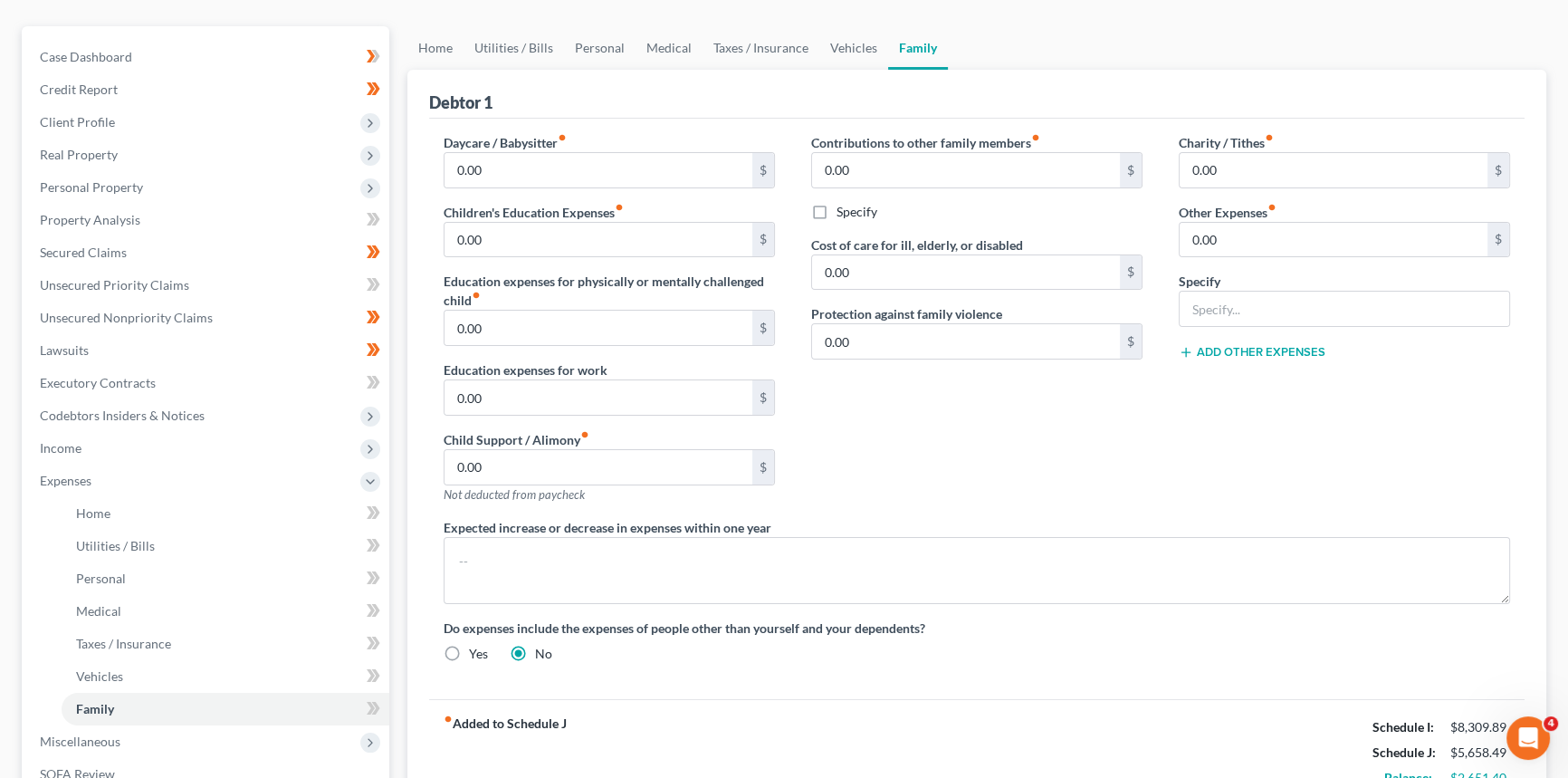
scroll to position [164, 0]
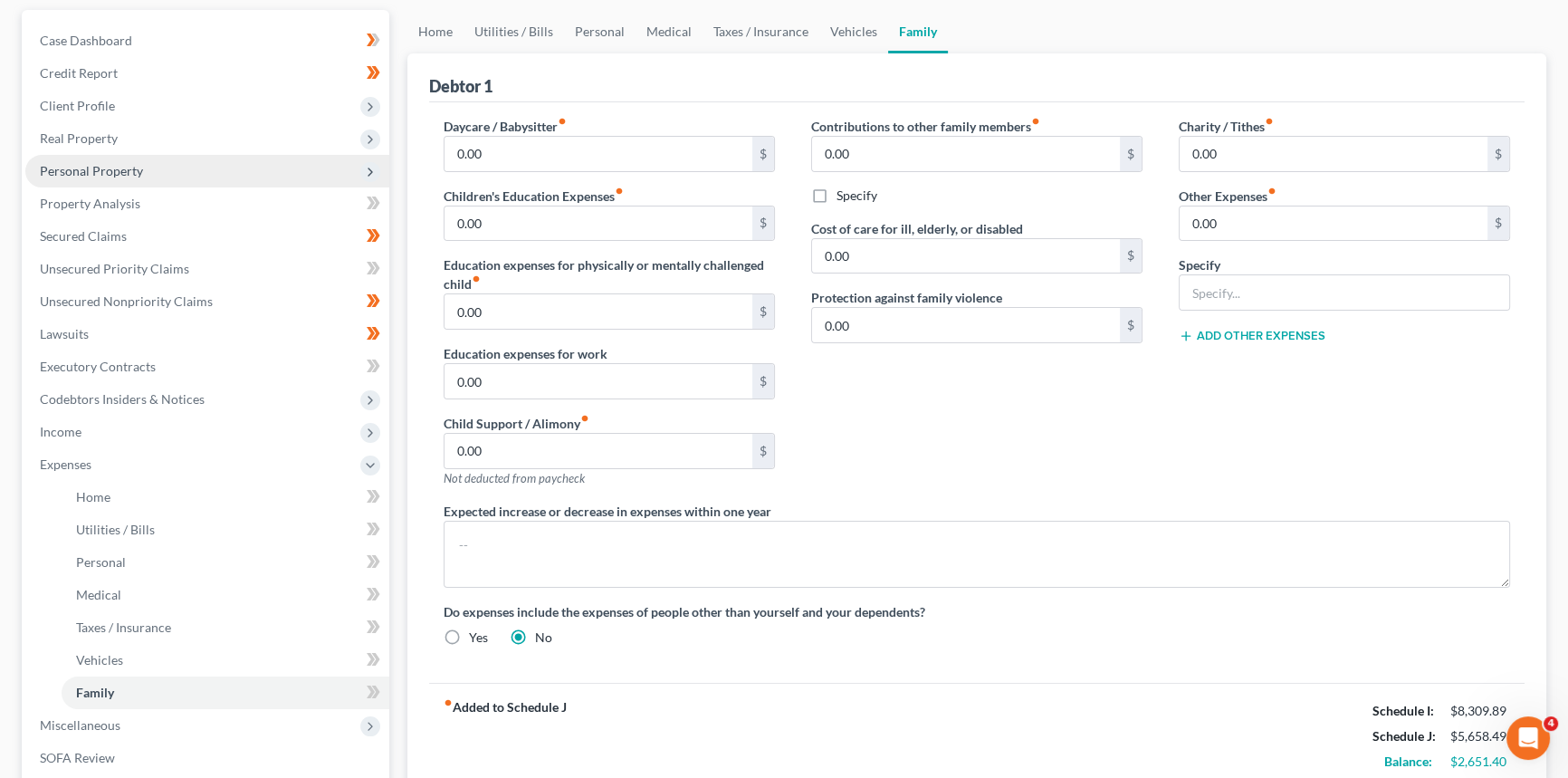
click at [125, 174] on span "Personal Property" at bounding box center [91, 171] width 104 height 16
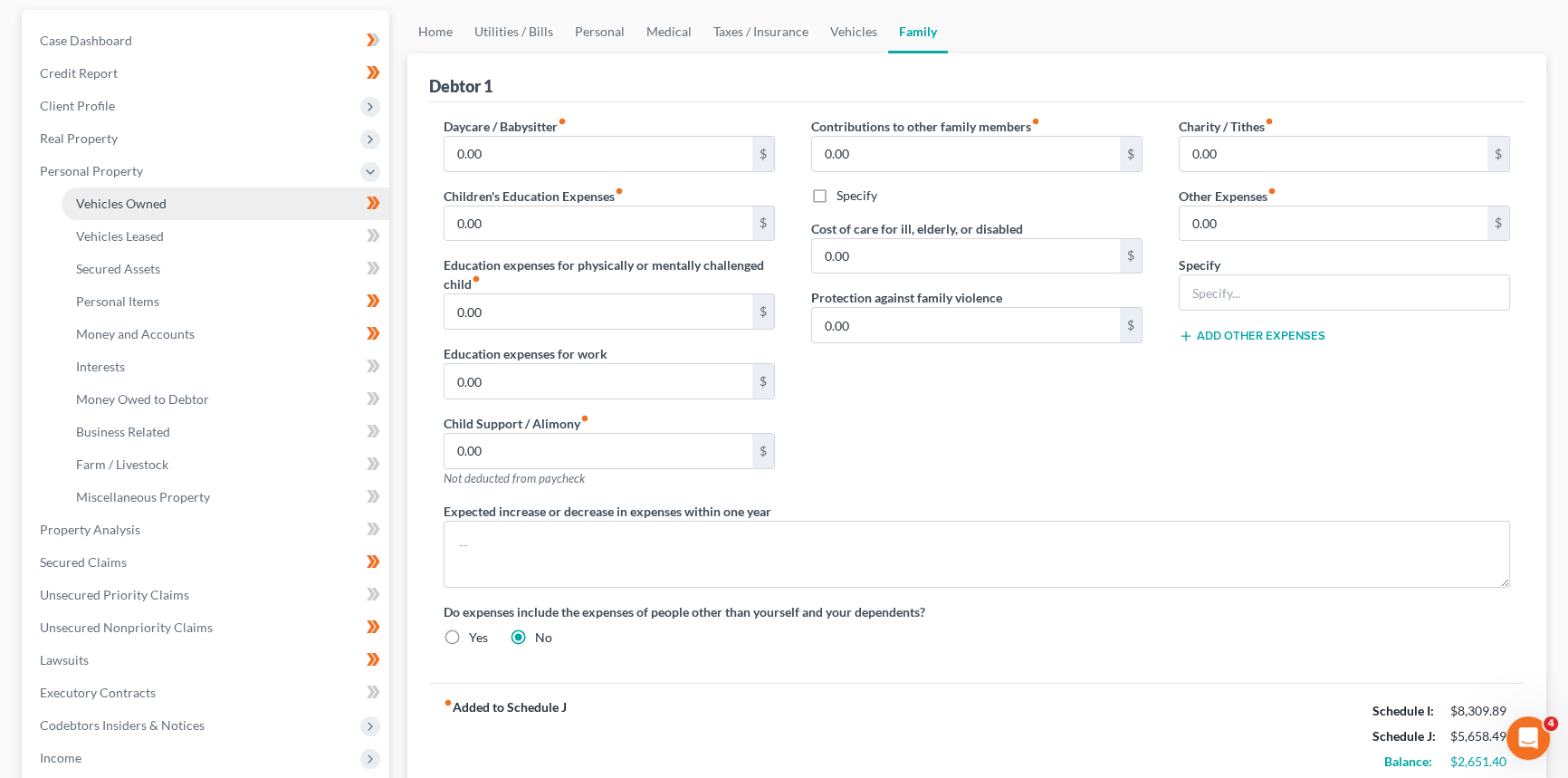
click at [140, 209] on link "Vehicles Owned" at bounding box center [225, 203] width 327 height 33
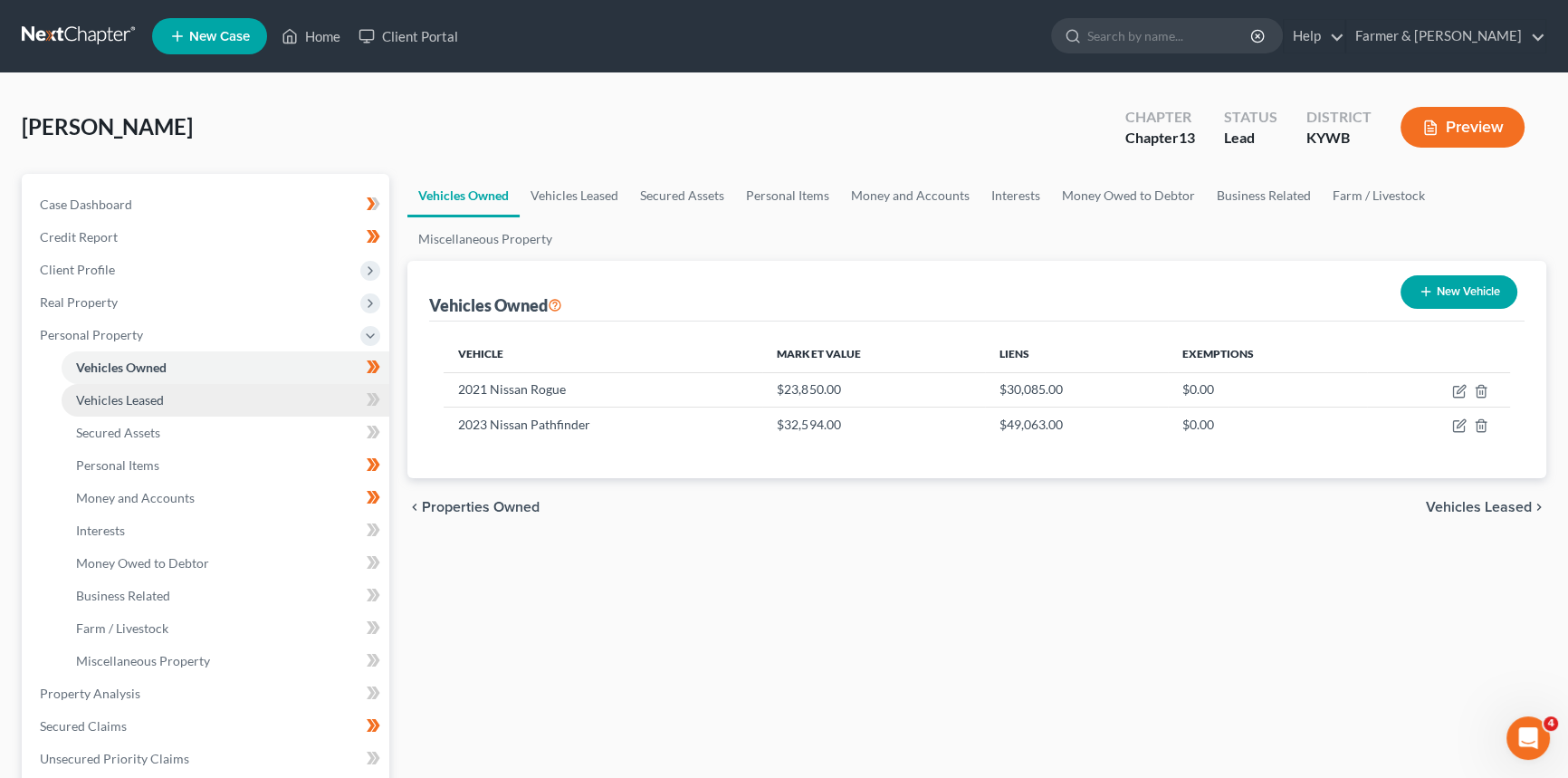
click at [107, 401] on span "Vehicles Leased" at bounding box center [119, 400] width 88 height 16
